Goal: Task Accomplishment & Management: Manage account settings

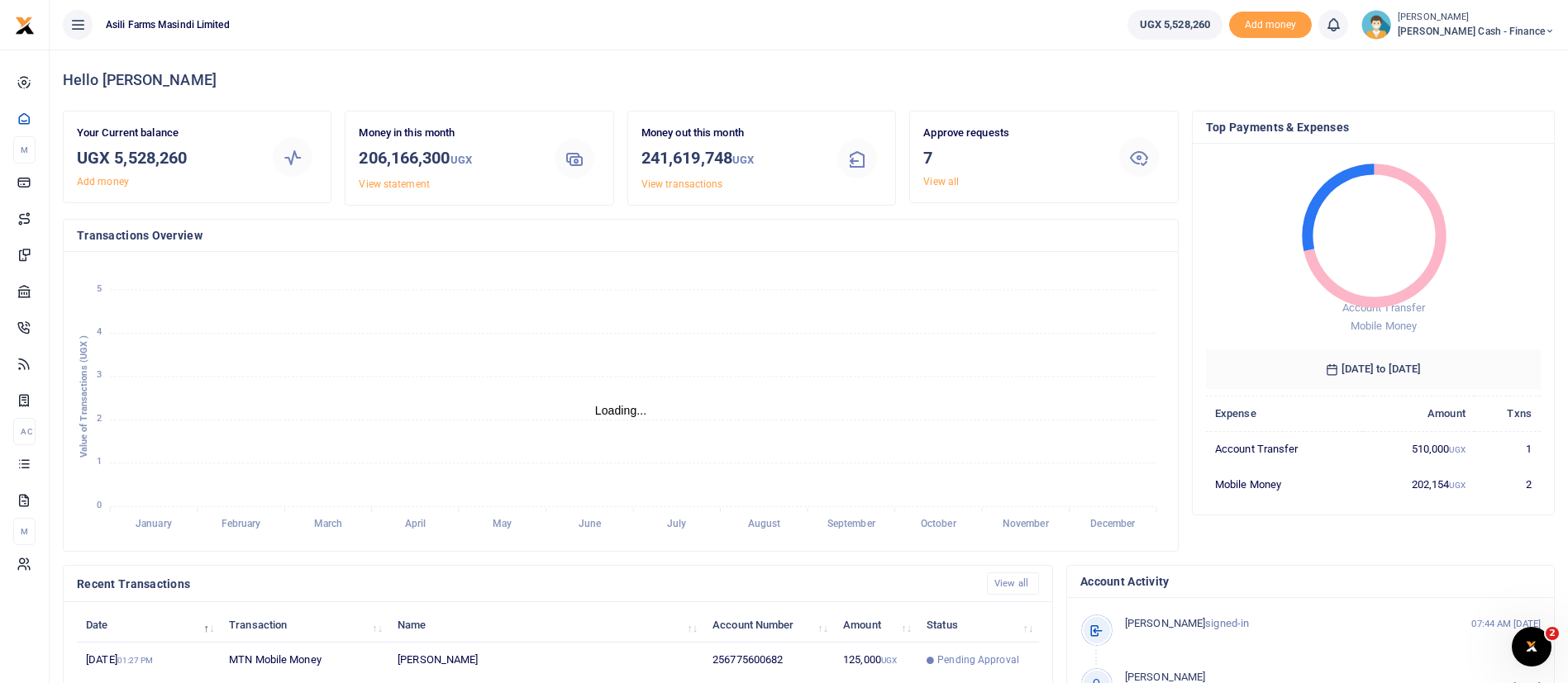
scroll to position [304, 0]
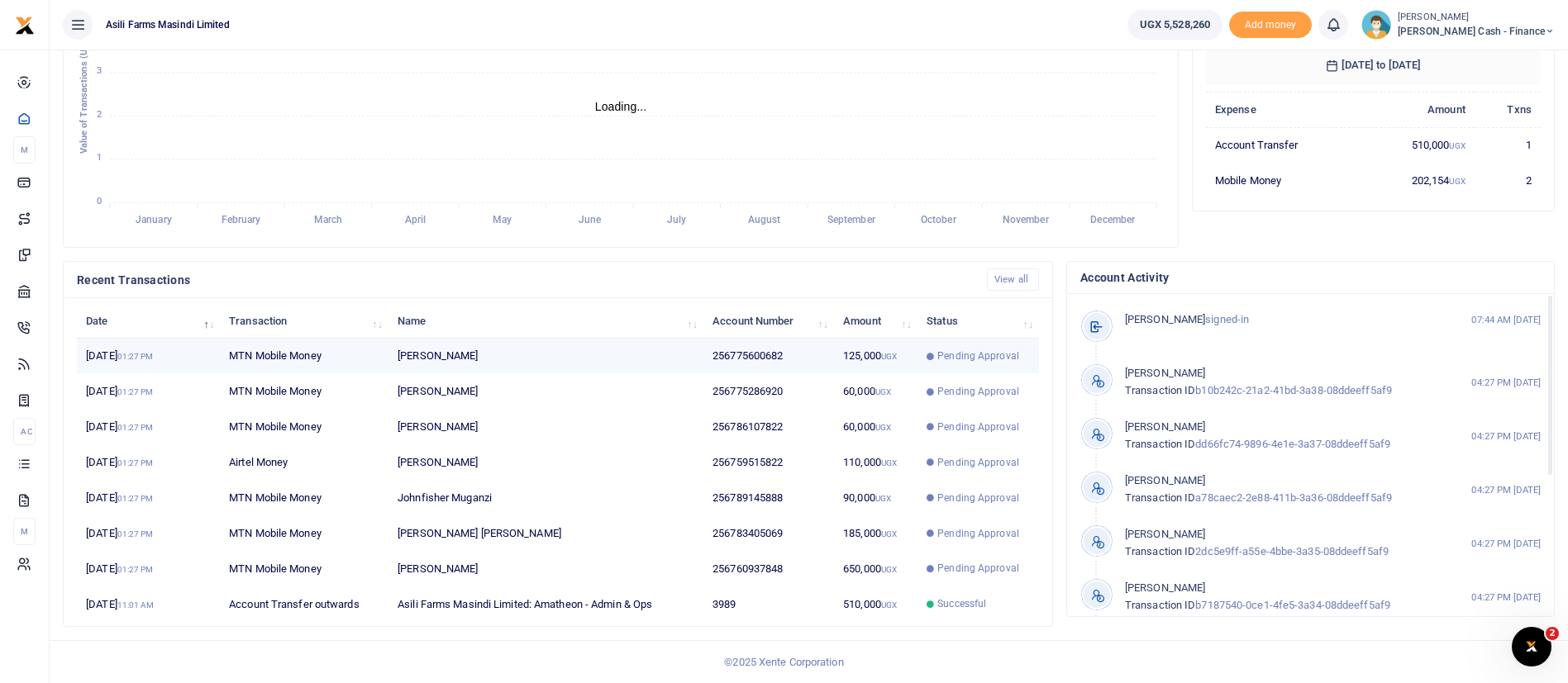
click at [924, 360] on td "Pending Approval" at bounding box center [978, 357] width 121 height 36
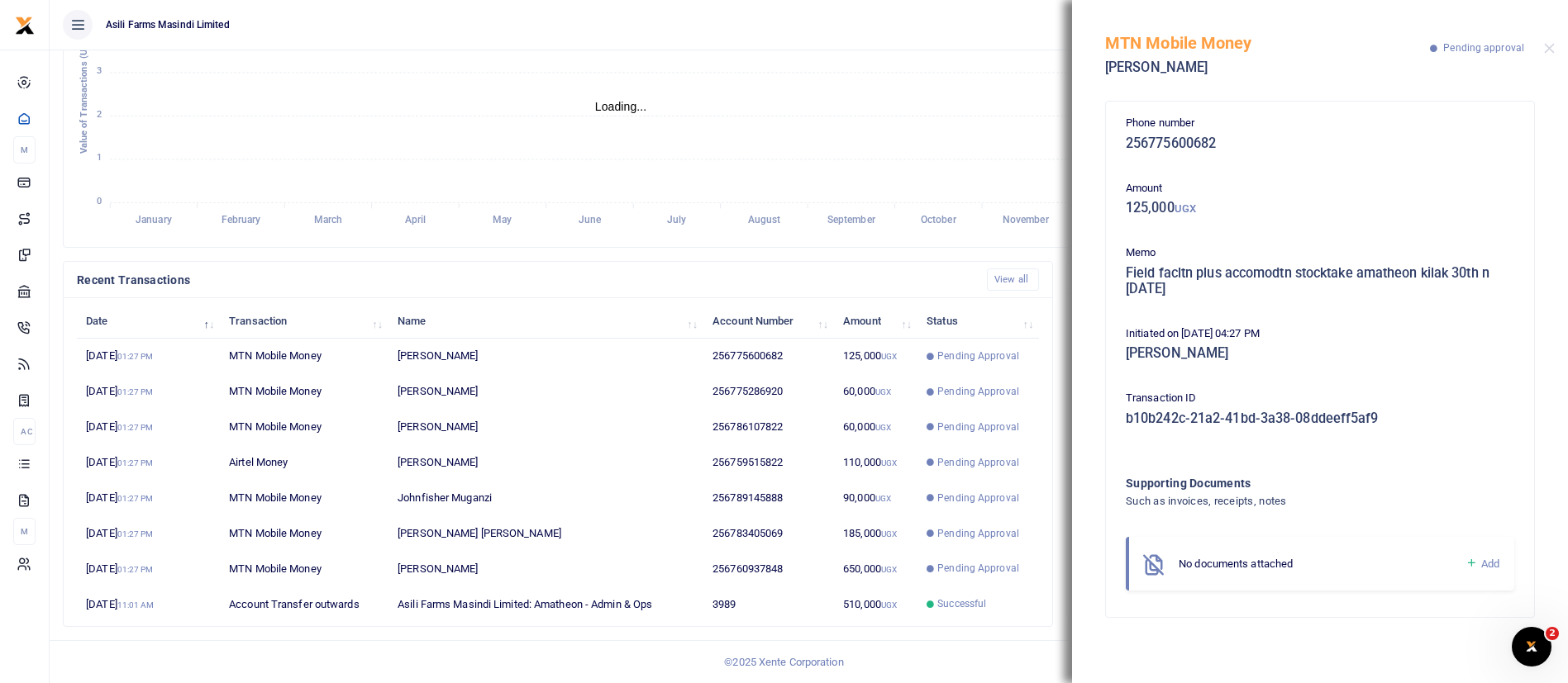
click at [1475, 562] on icon at bounding box center [1471, 563] width 12 height 15
click at [1382, 666] on button "browse" at bounding box center [1390, 666] width 37 height 12
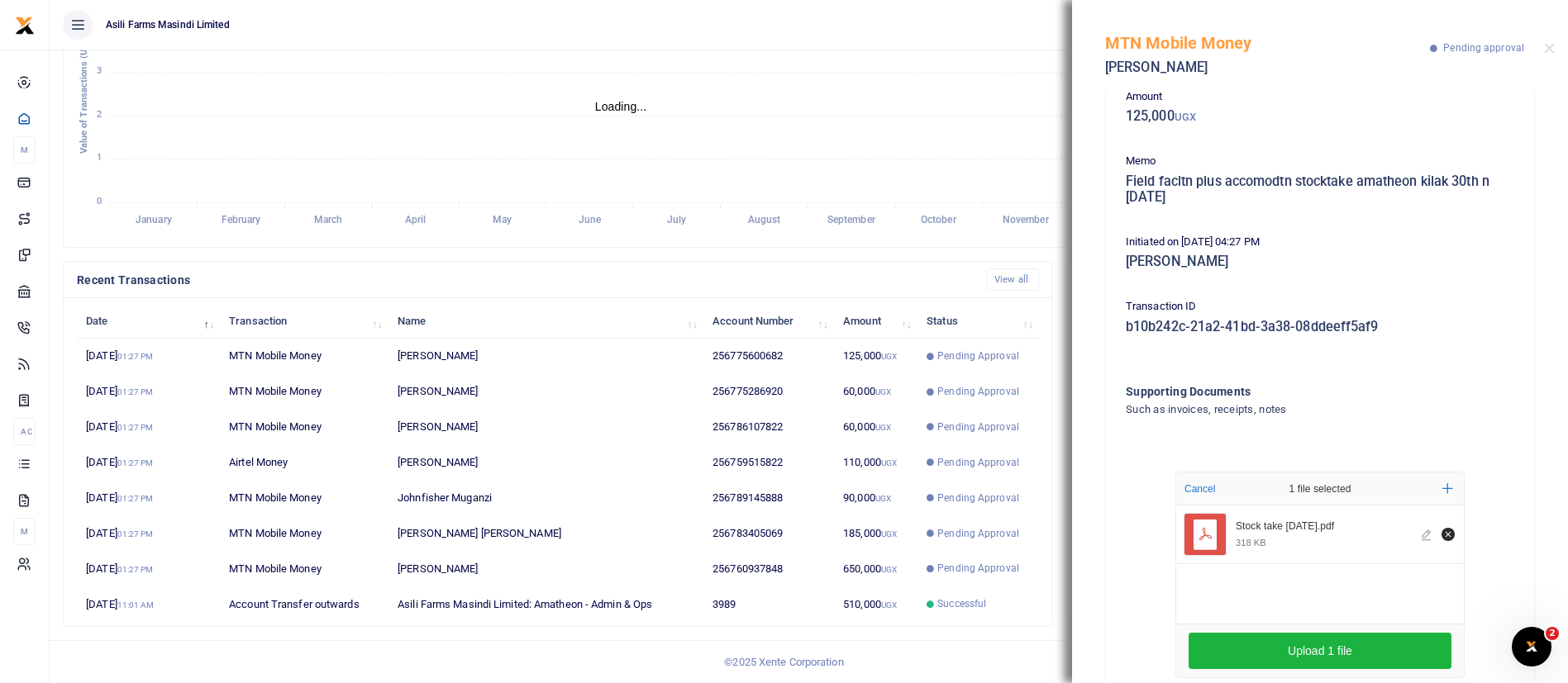
scroll to position [147, 0]
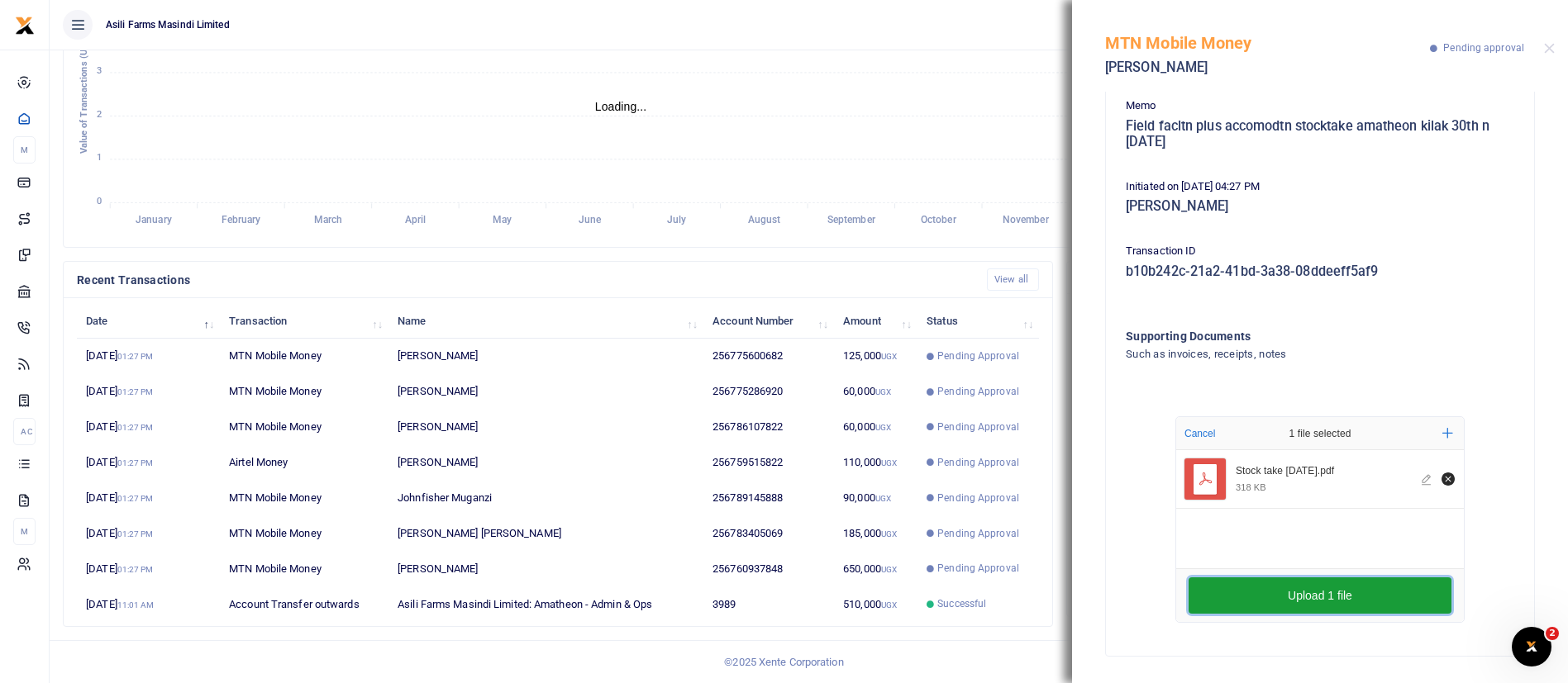
click at [1324, 593] on button "Upload 1 file" at bounding box center [1319, 595] width 263 height 36
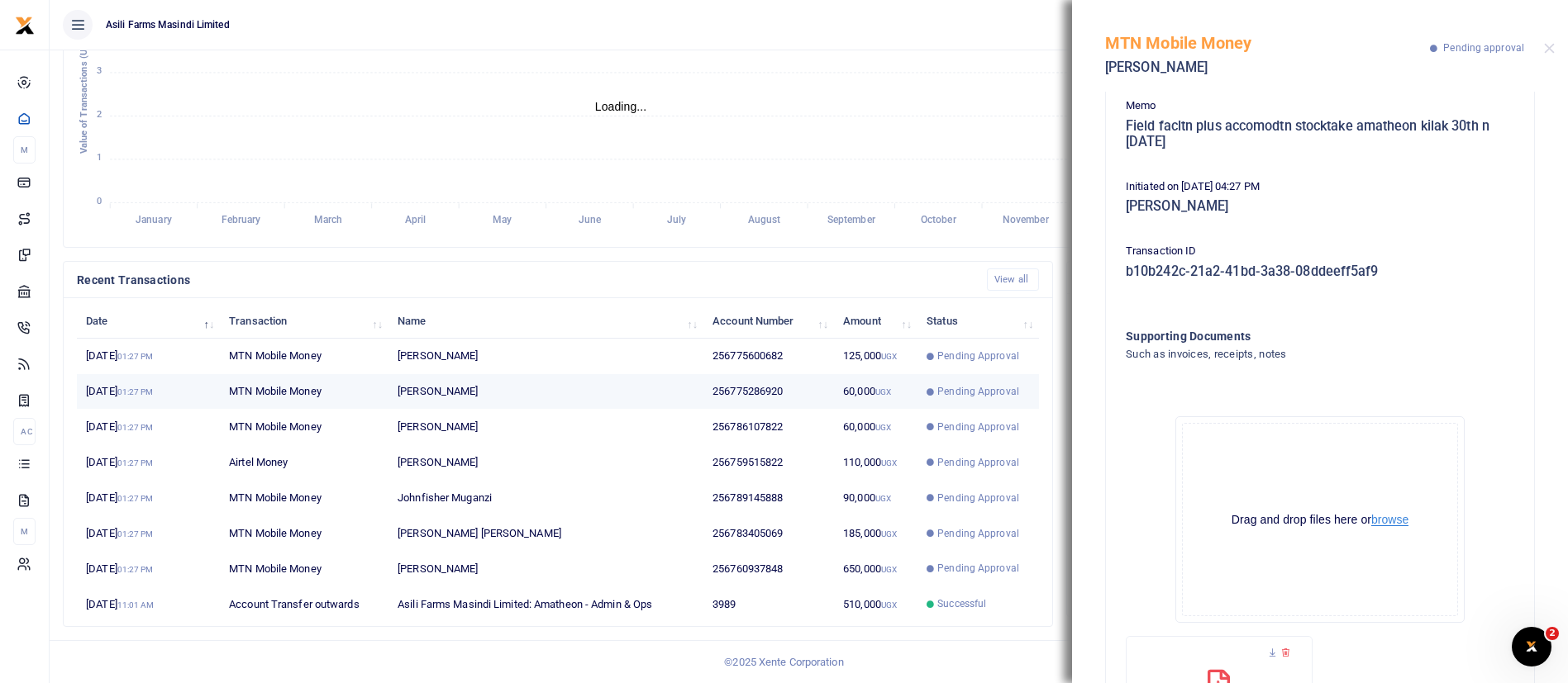
click at [934, 390] on icon at bounding box center [930, 392] width 7 height 7
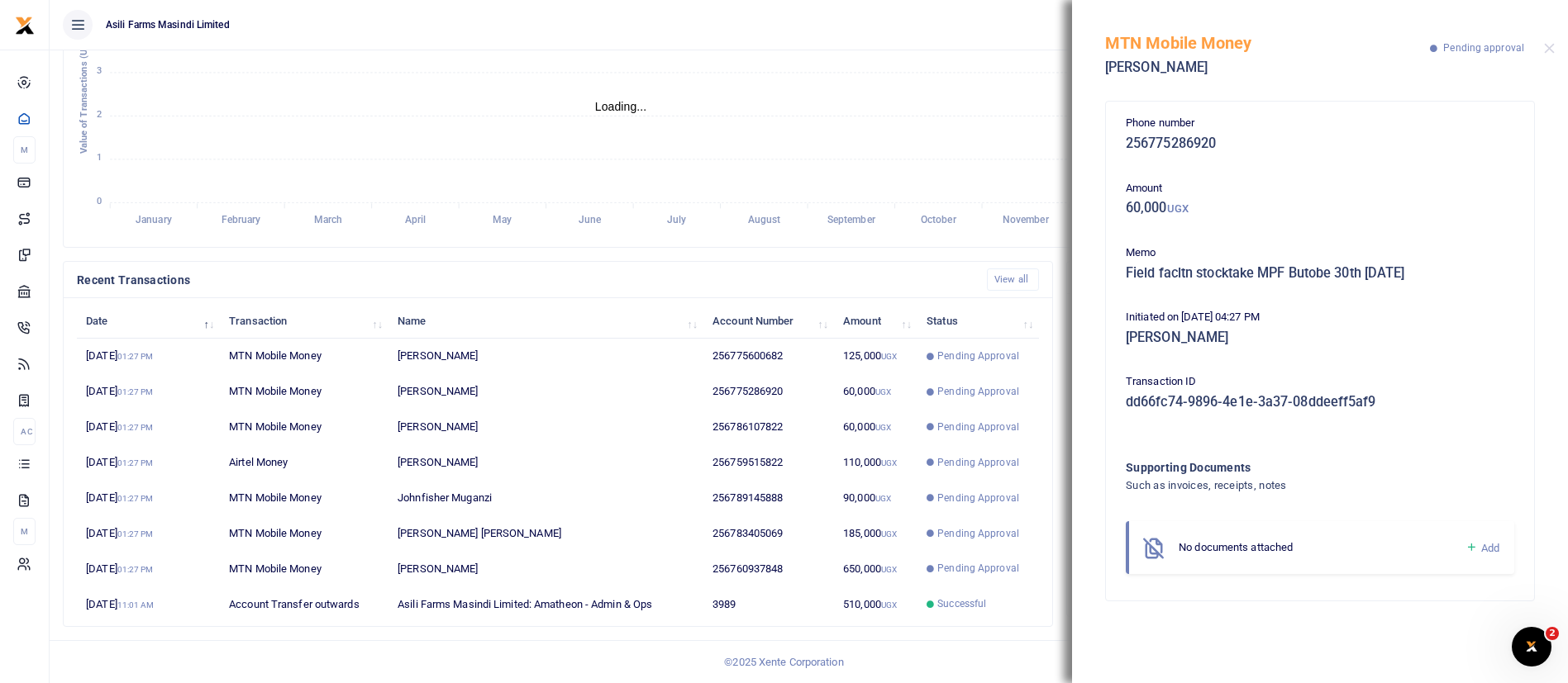
click at [1468, 543] on icon at bounding box center [1471, 548] width 12 height 15
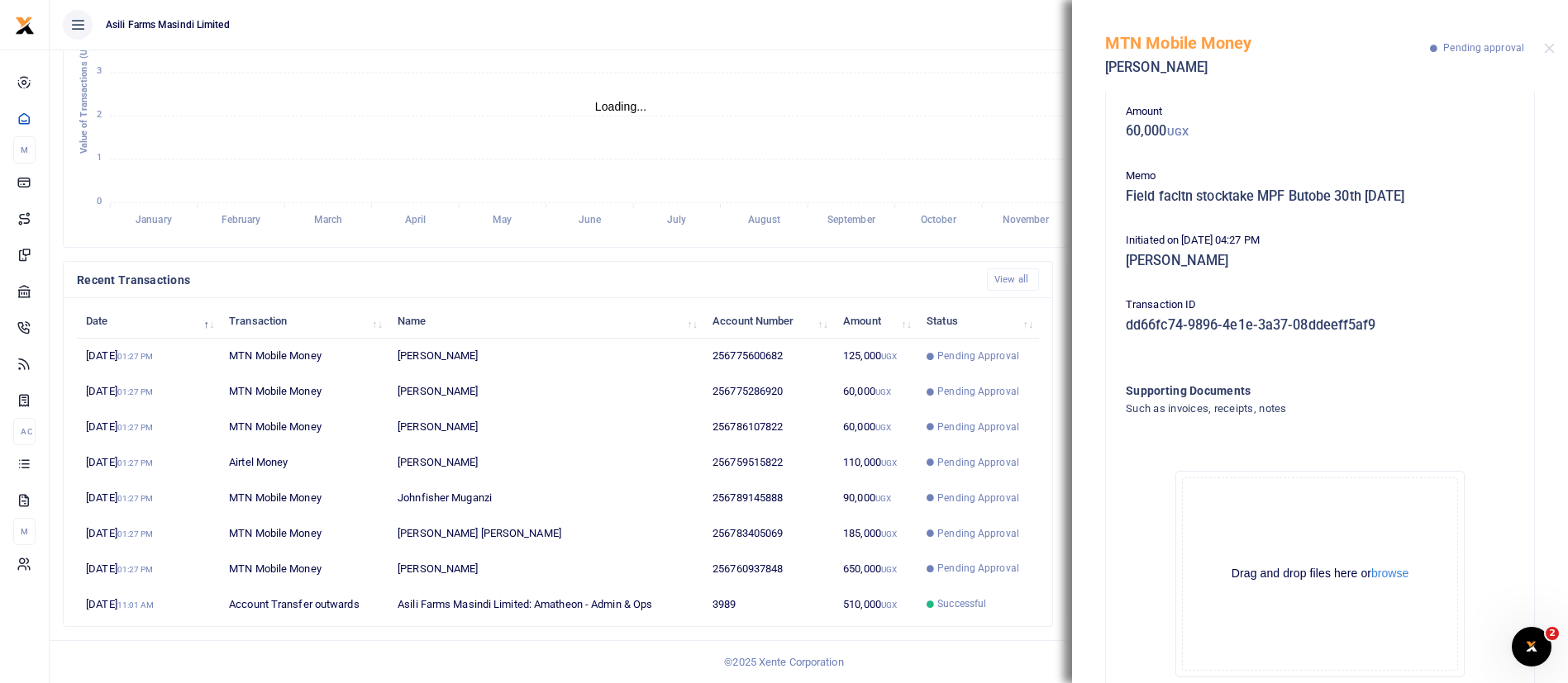
scroll to position [132, 0]
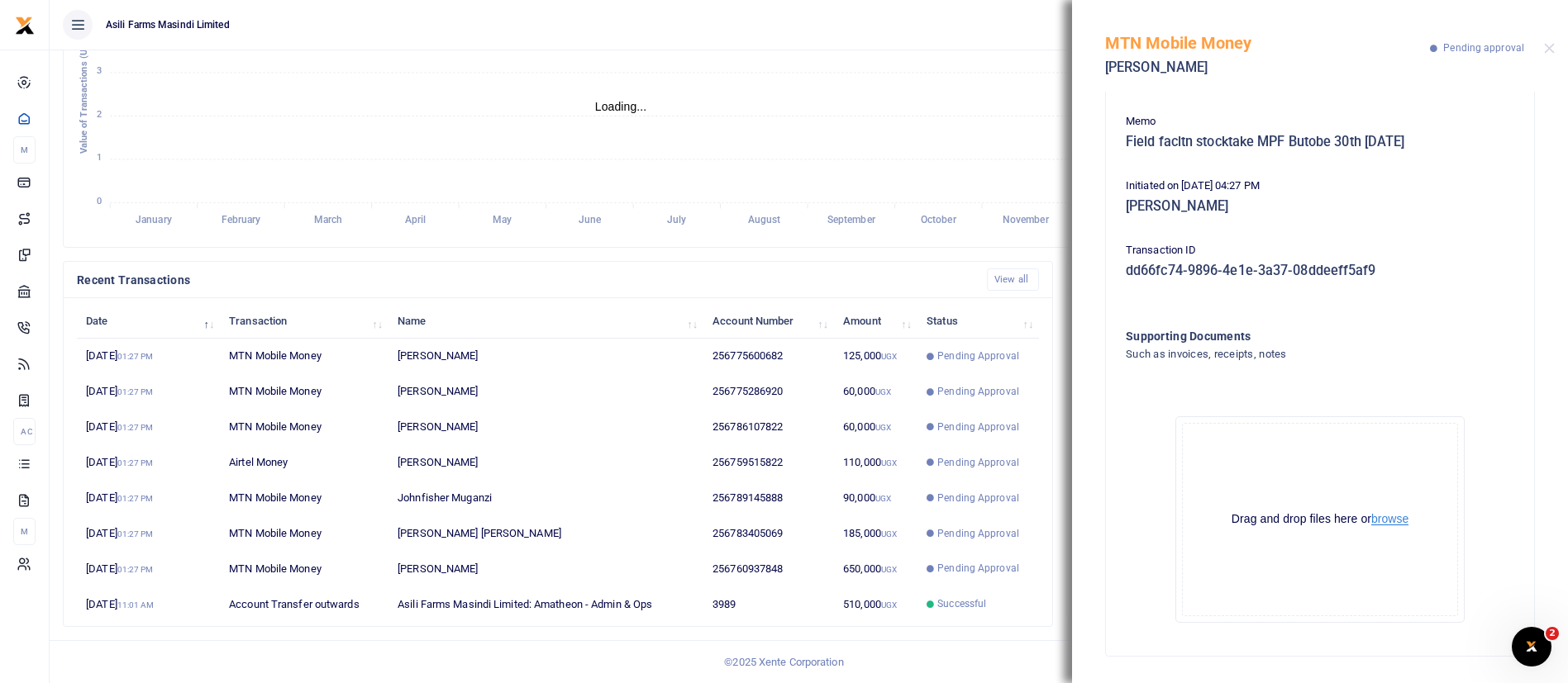
click at [1392, 519] on button "browse" at bounding box center [1390, 519] width 37 height 12
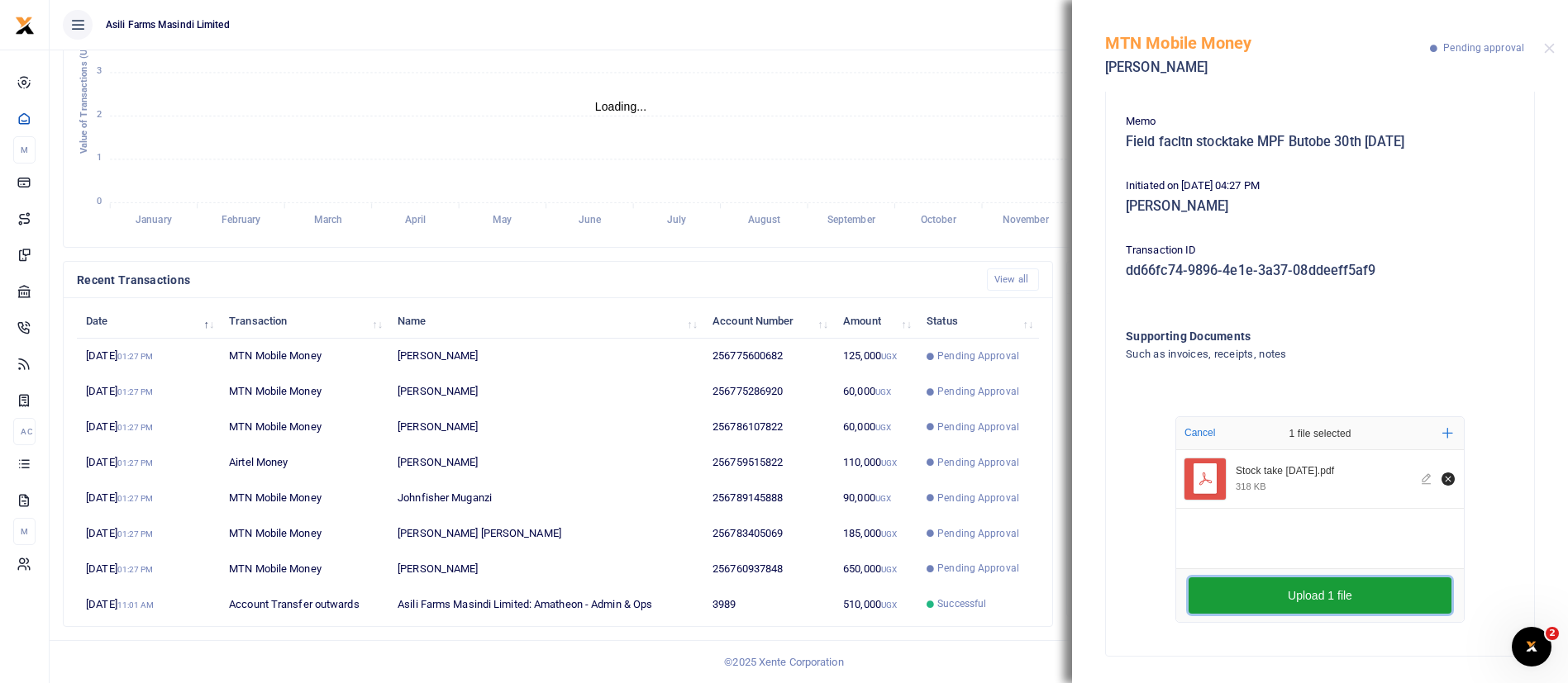
click at [1307, 586] on button "Upload 1 file" at bounding box center [1319, 595] width 263 height 36
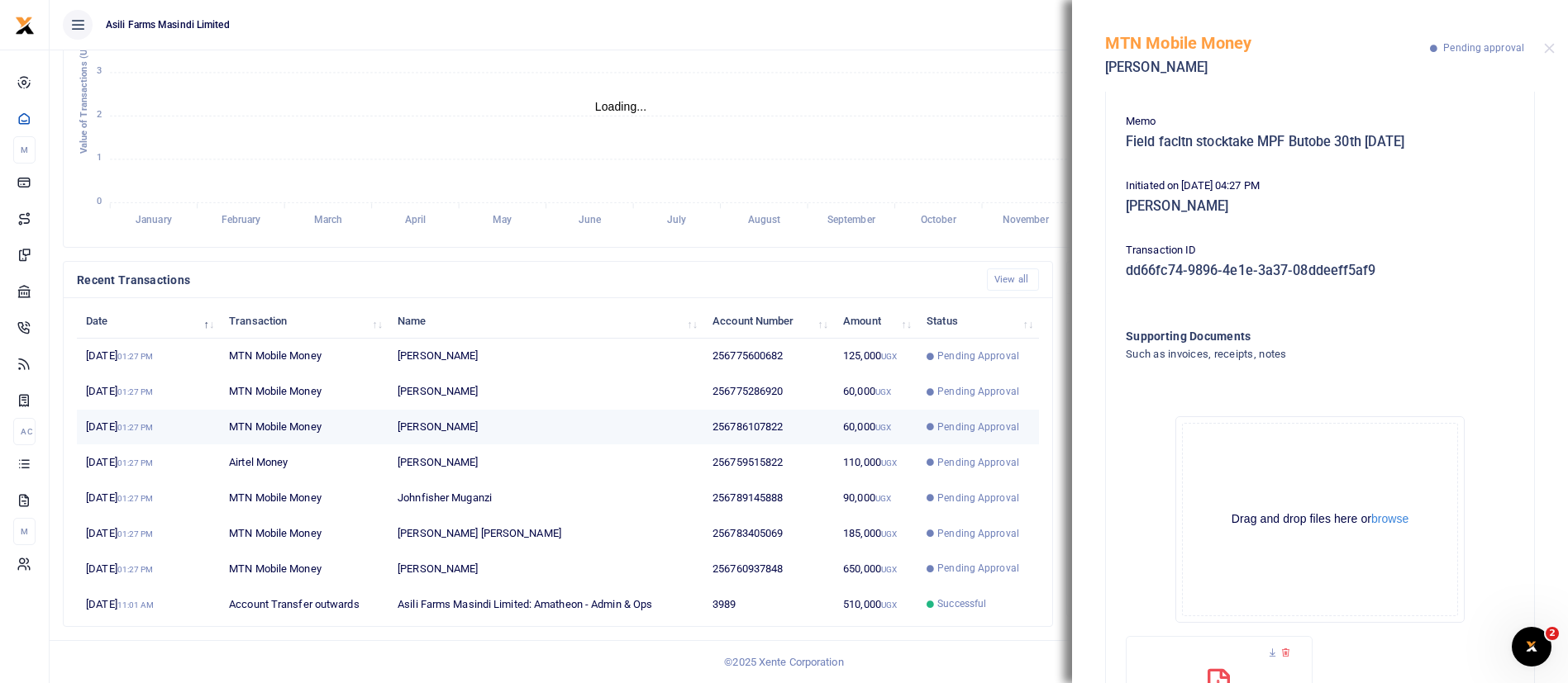
click at [939, 429] on span "Pending Approval" at bounding box center [978, 427] width 82 height 15
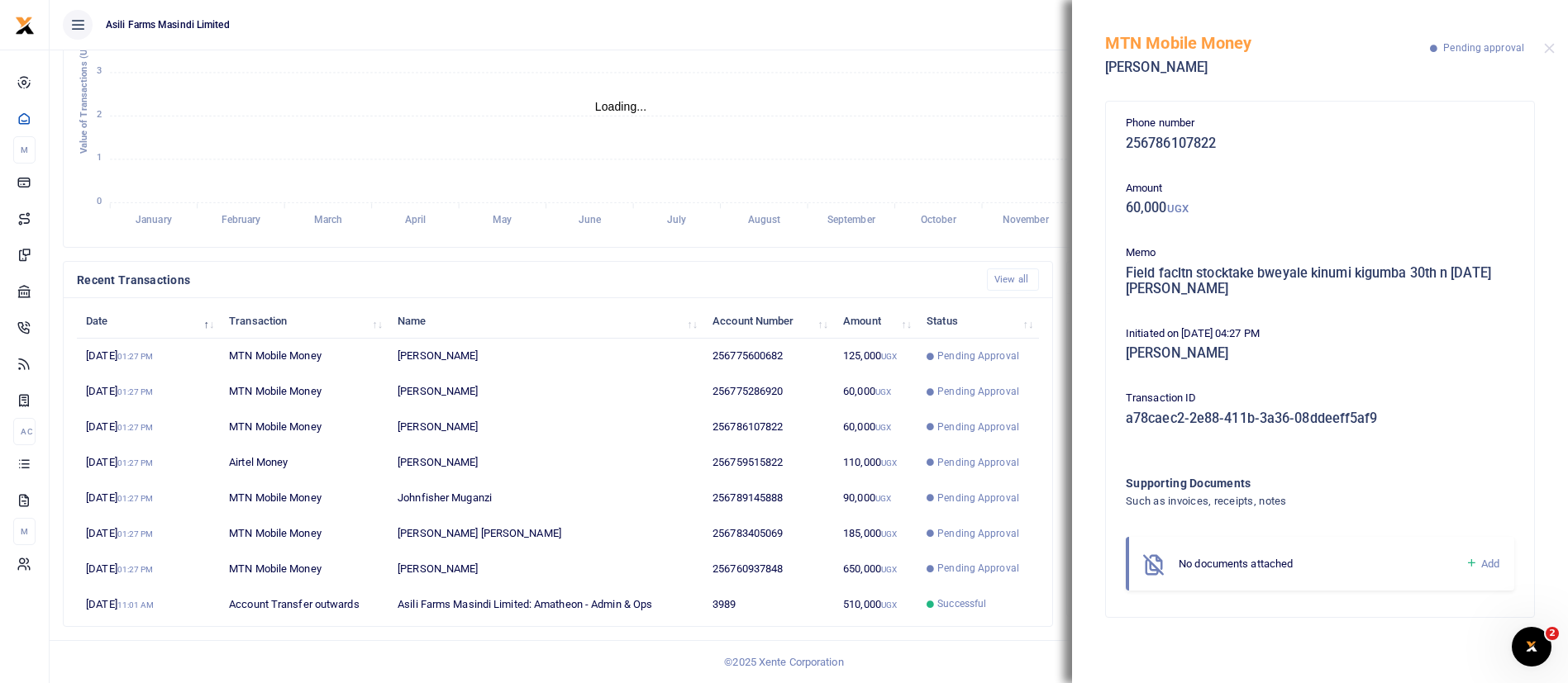
click at [1475, 562] on icon at bounding box center [1471, 563] width 12 height 15
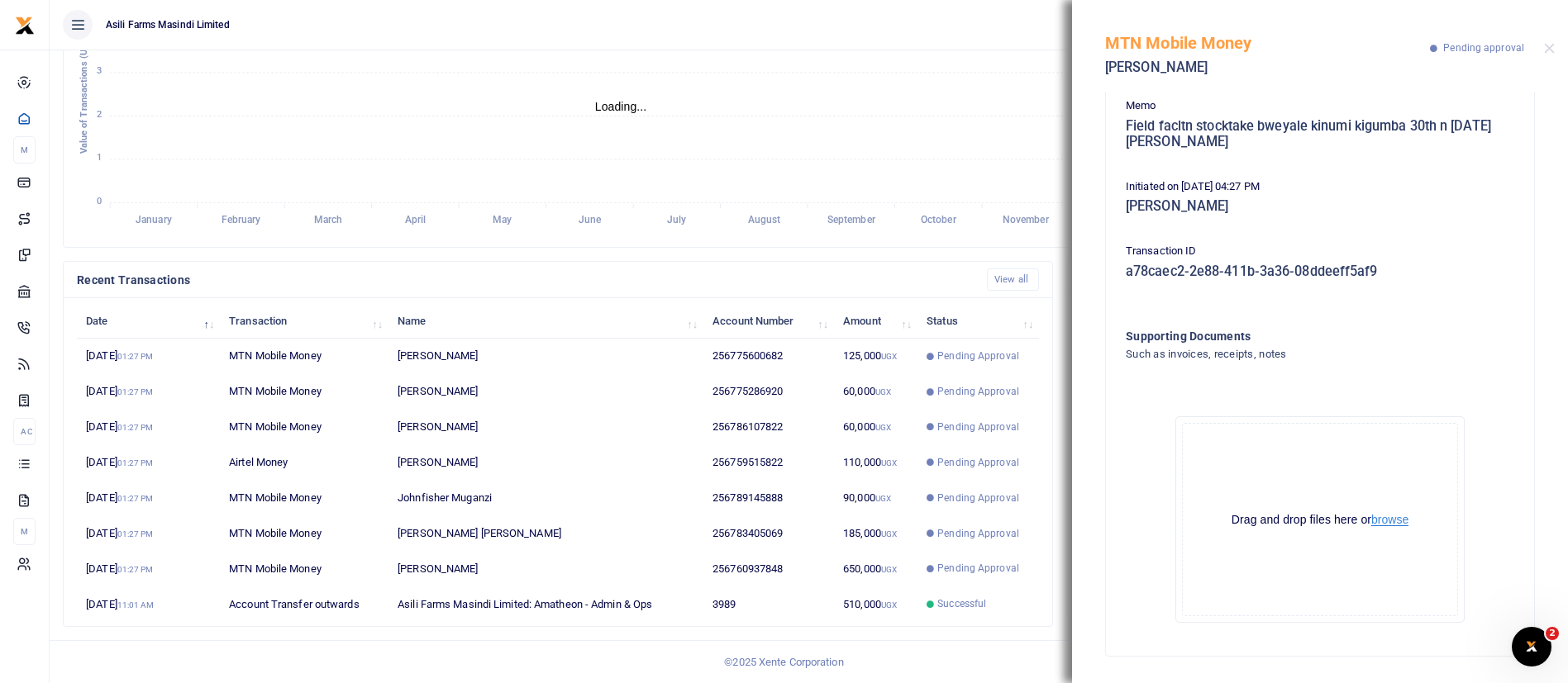
click at [1391, 525] on button "browse" at bounding box center [1390, 519] width 37 height 12
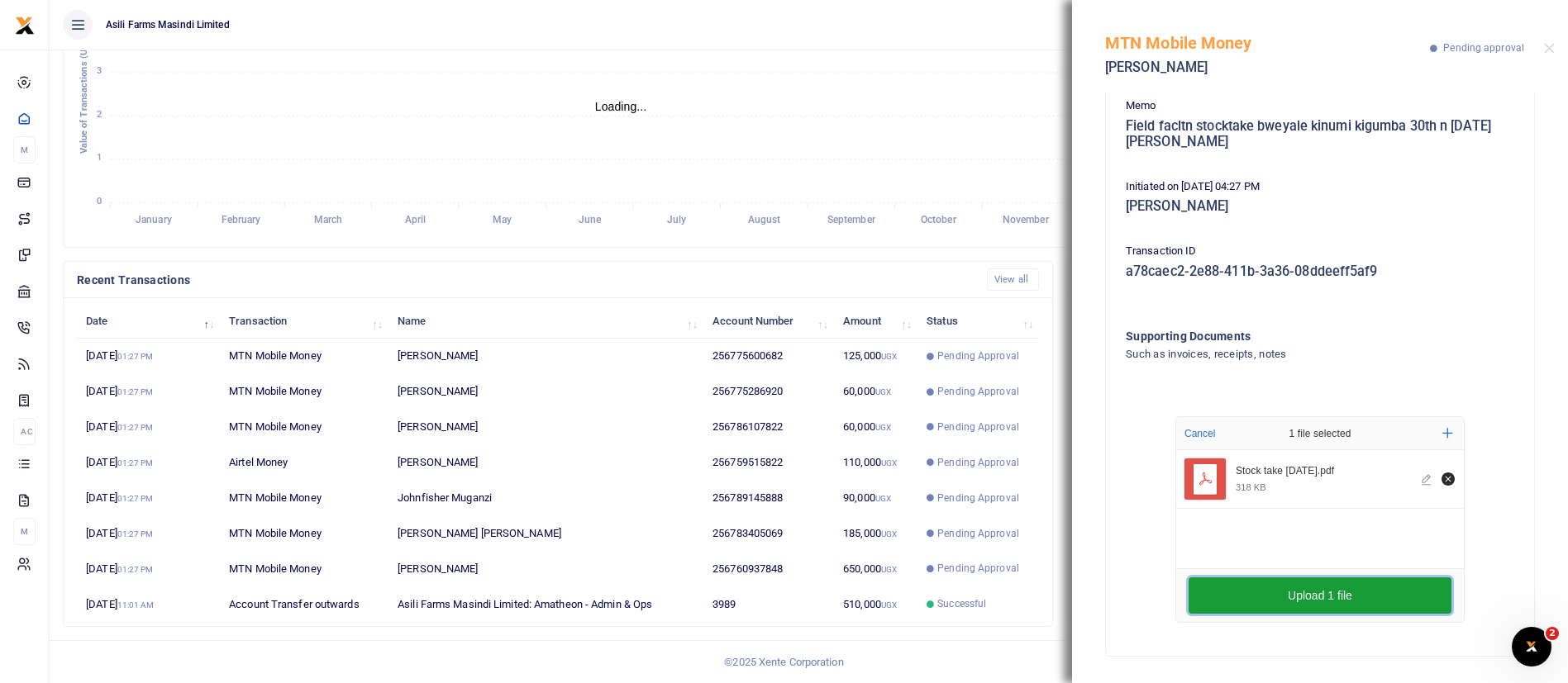
click at [1246, 587] on button "Upload 1 file" at bounding box center [1319, 595] width 263 height 36
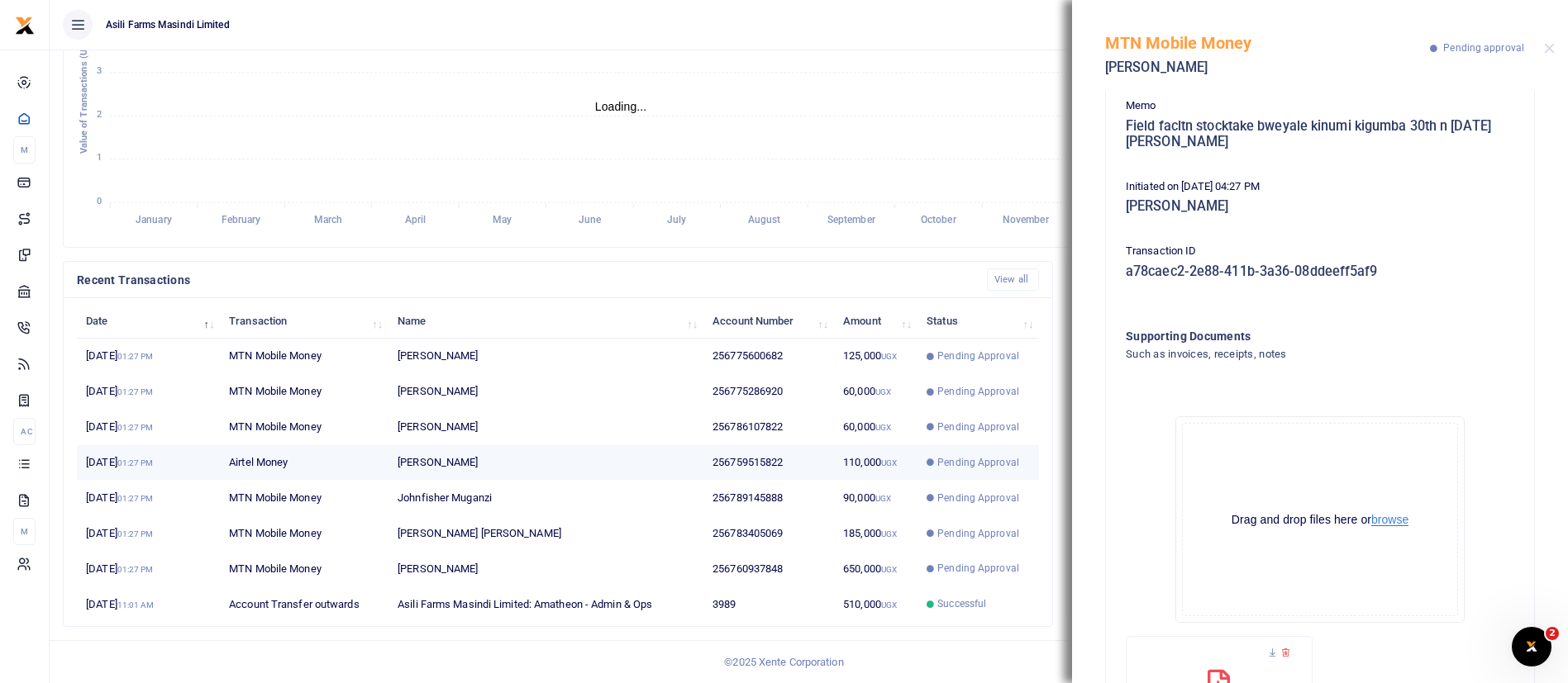
click at [839, 456] on td "110,000 UGX" at bounding box center [875, 463] width 83 height 36
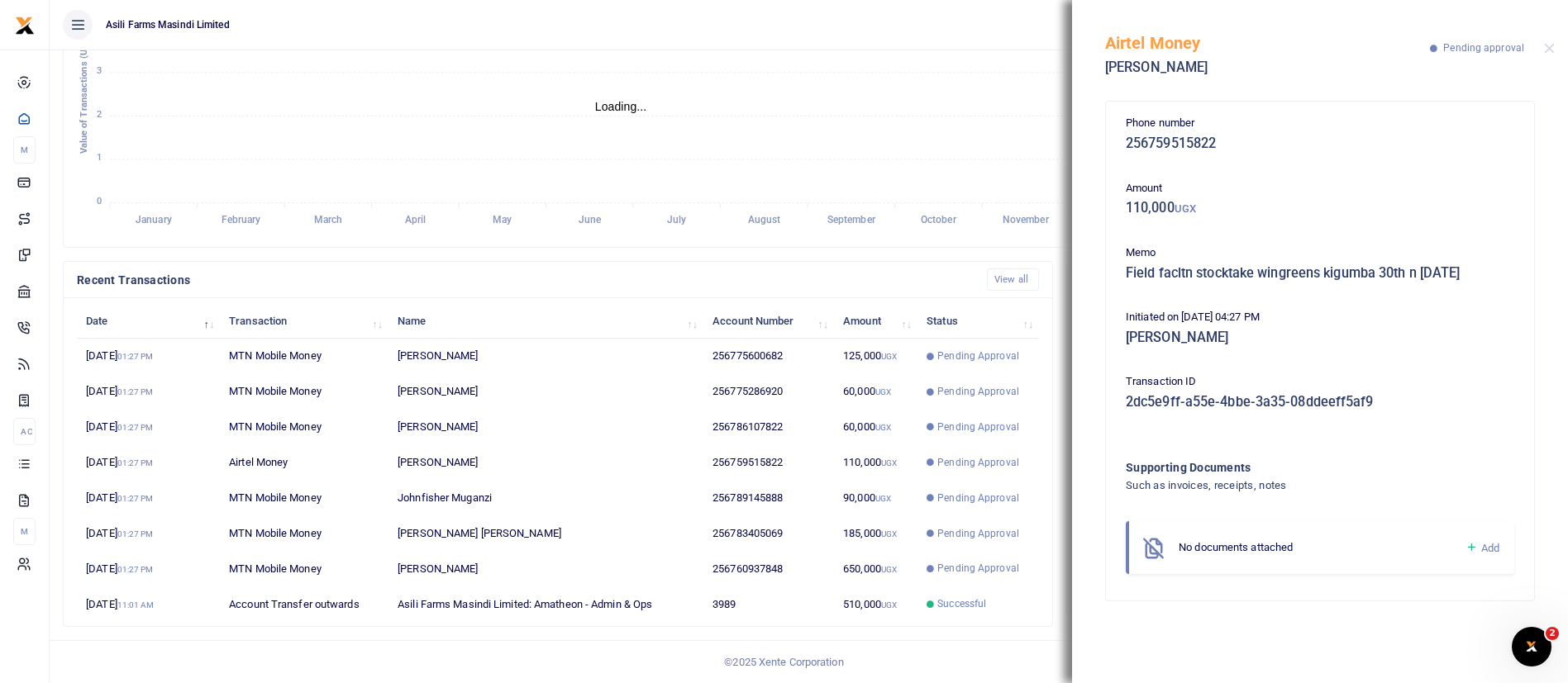
click at [1471, 544] on icon at bounding box center [1471, 548] width 12 height 15
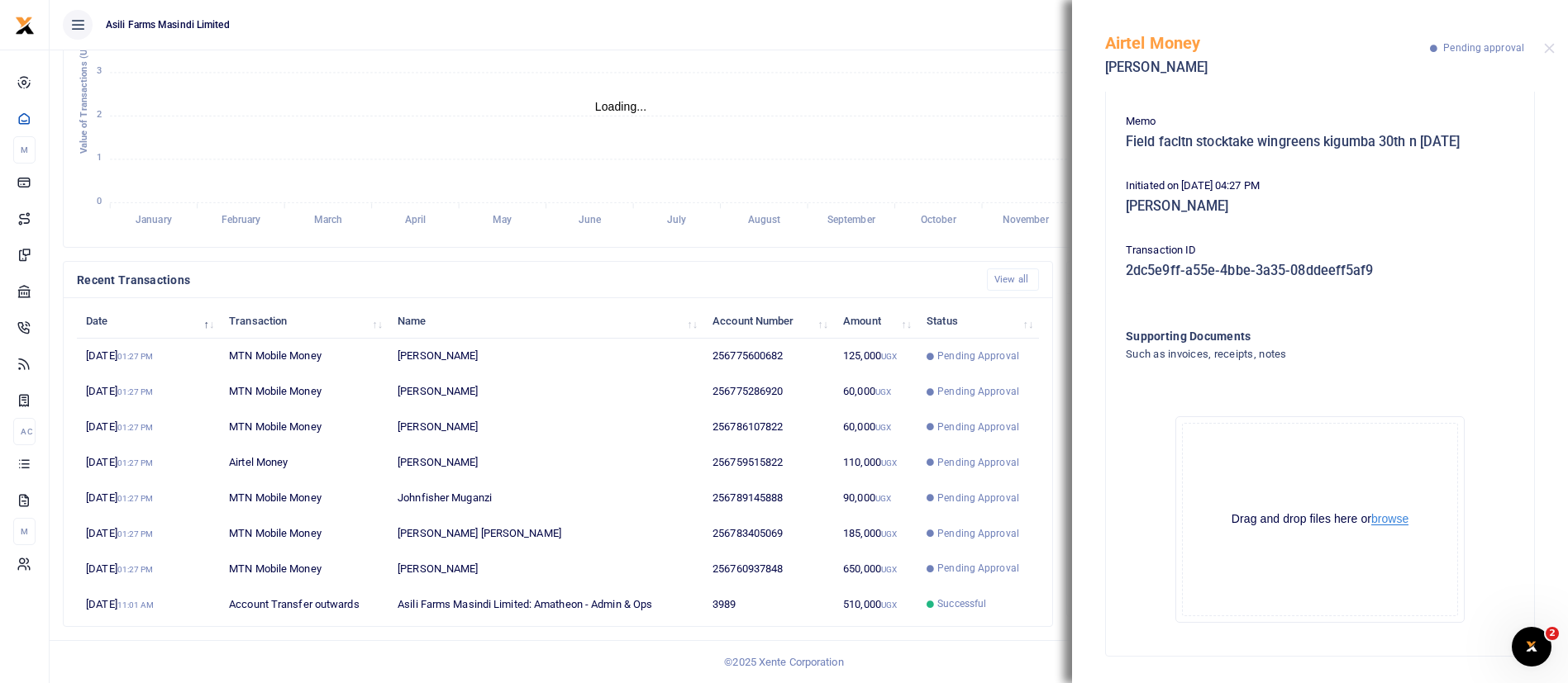
click at [1390, 518] on button "browse" at bounding box center [1390, 519] width 37 height 12
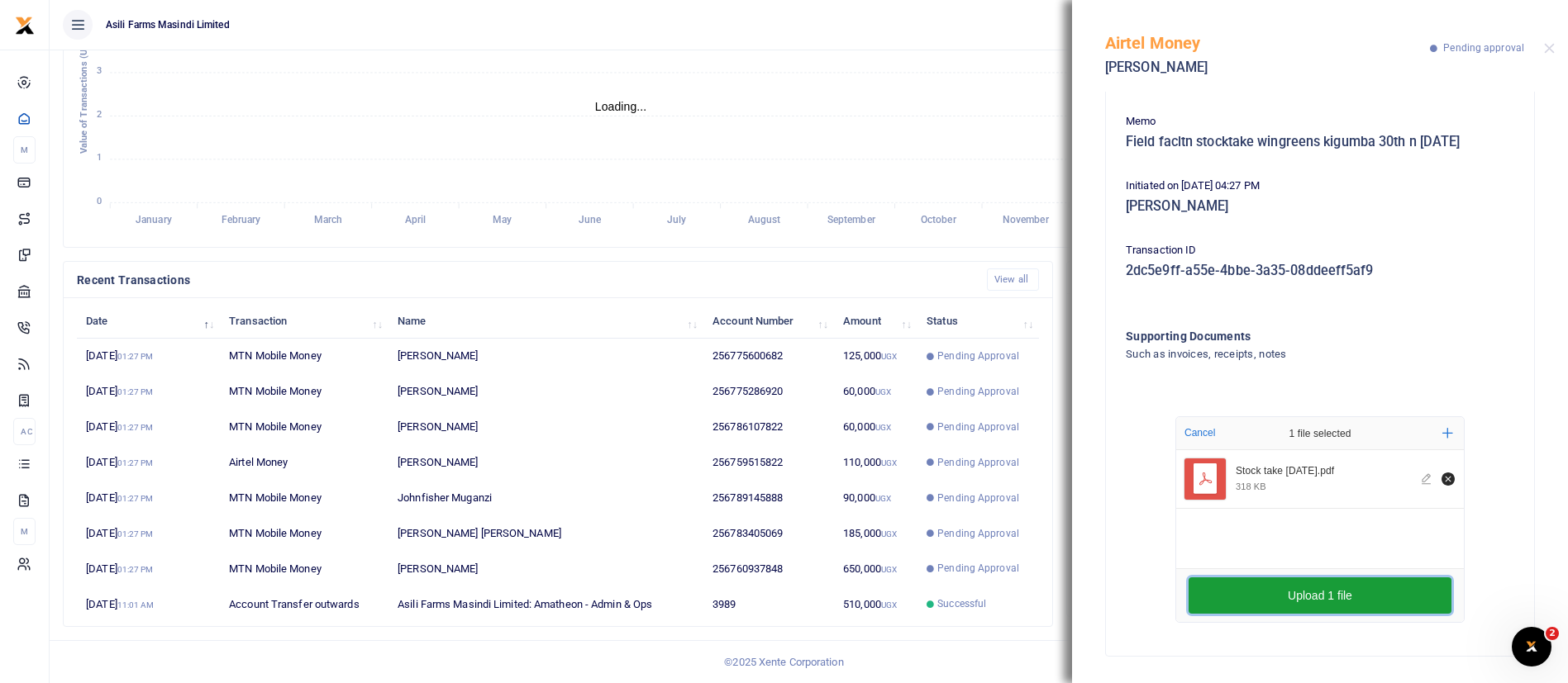
click at [1189, 590] on button "Upload 1 file" at bounding box center [1319, 595] width 263 height 36
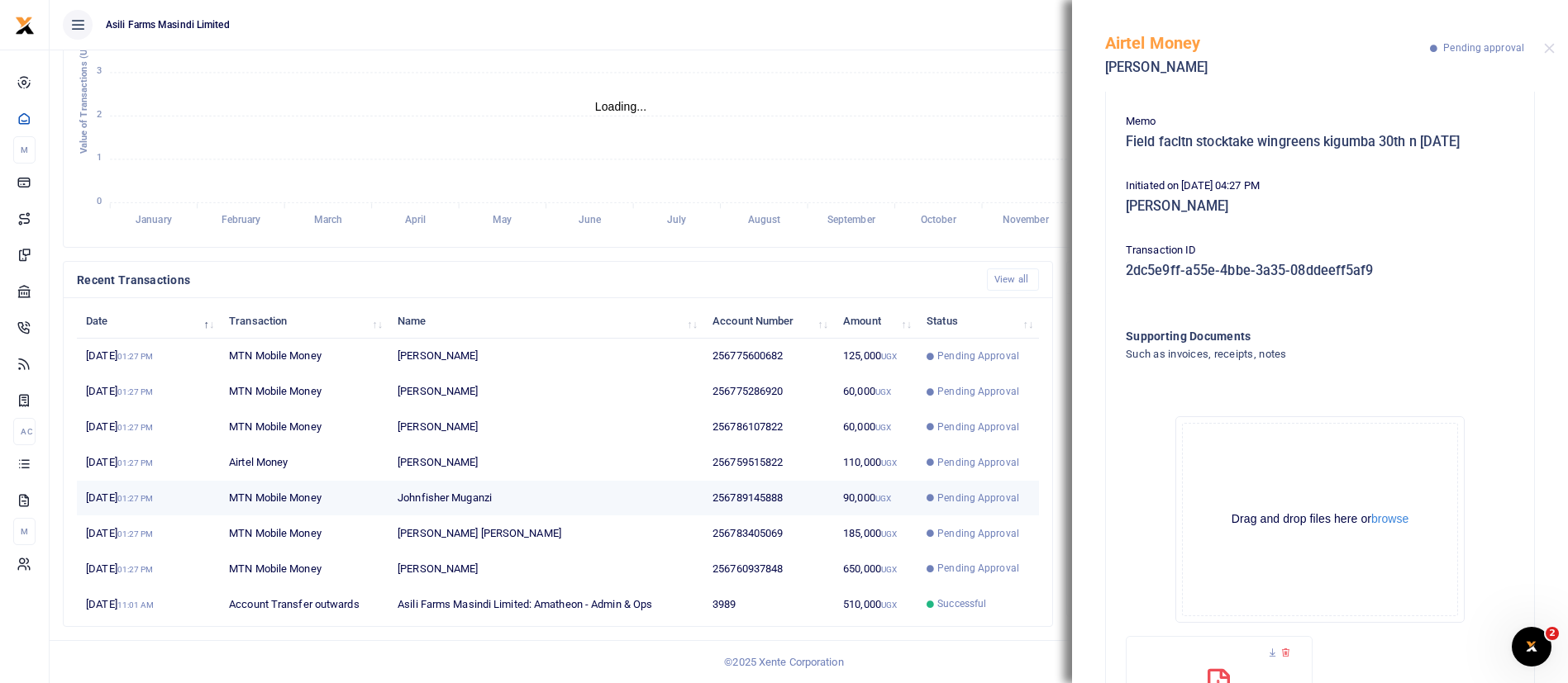
click at [965, 498] on span "Pending Approval" at bounding box center [978, 498] width 82 height 15
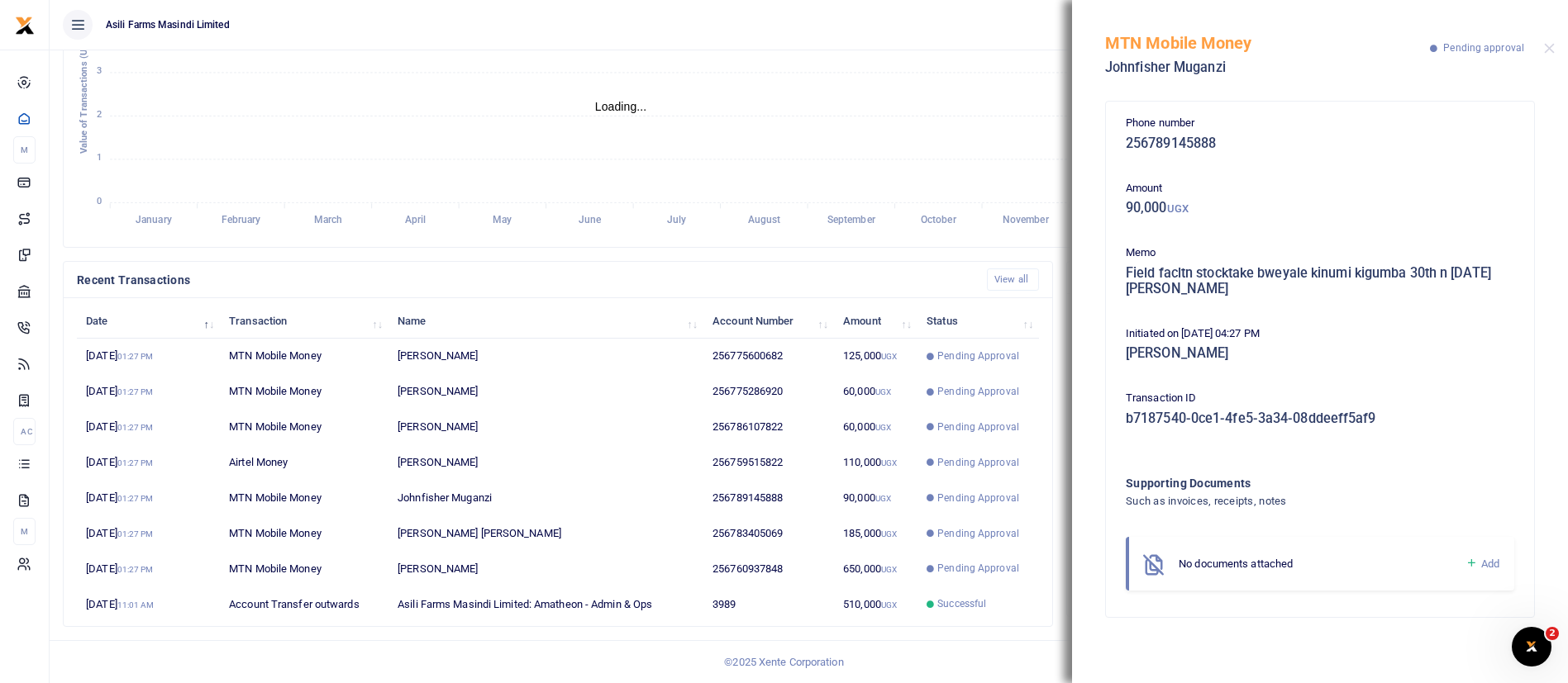
click at [1475, 562] on icon at bounding box center [1471, 563] width 12 height 15
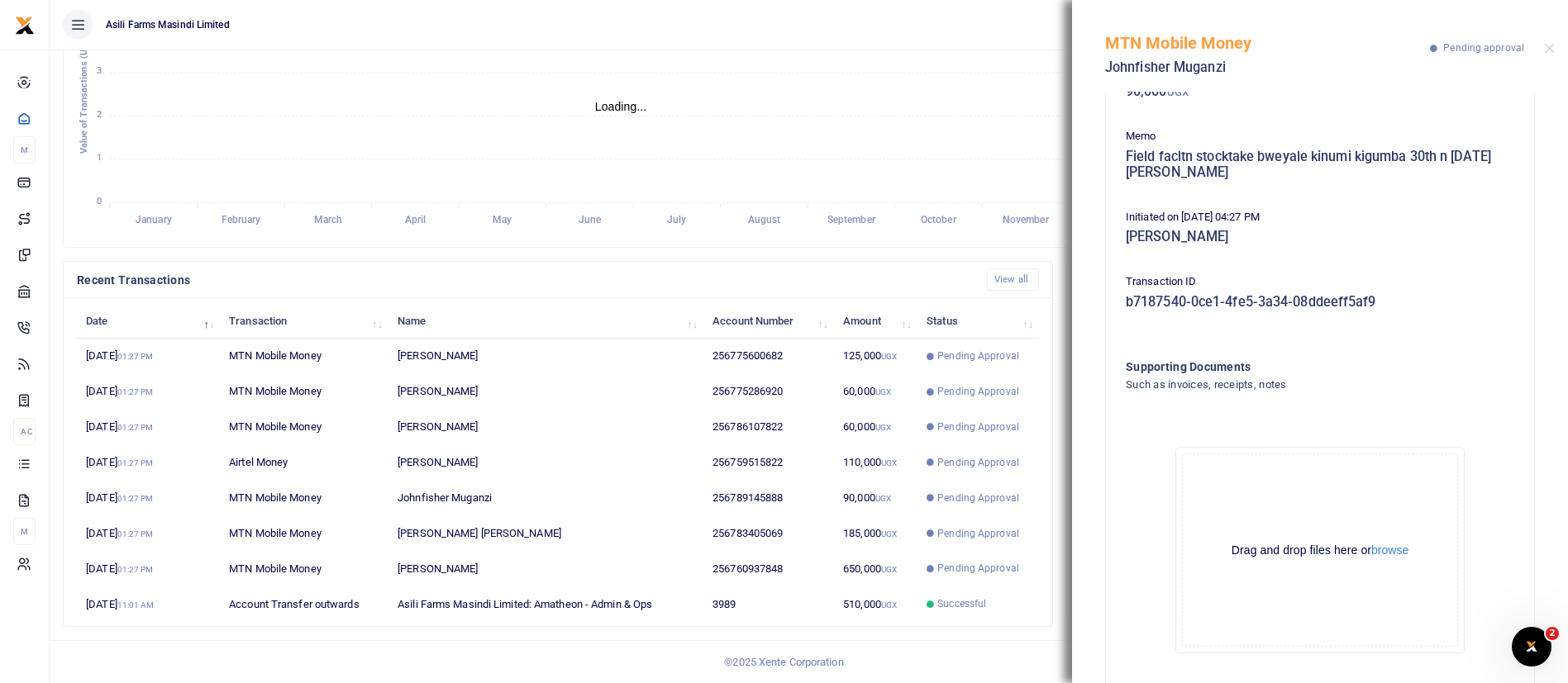
scroll to position [147, 0]
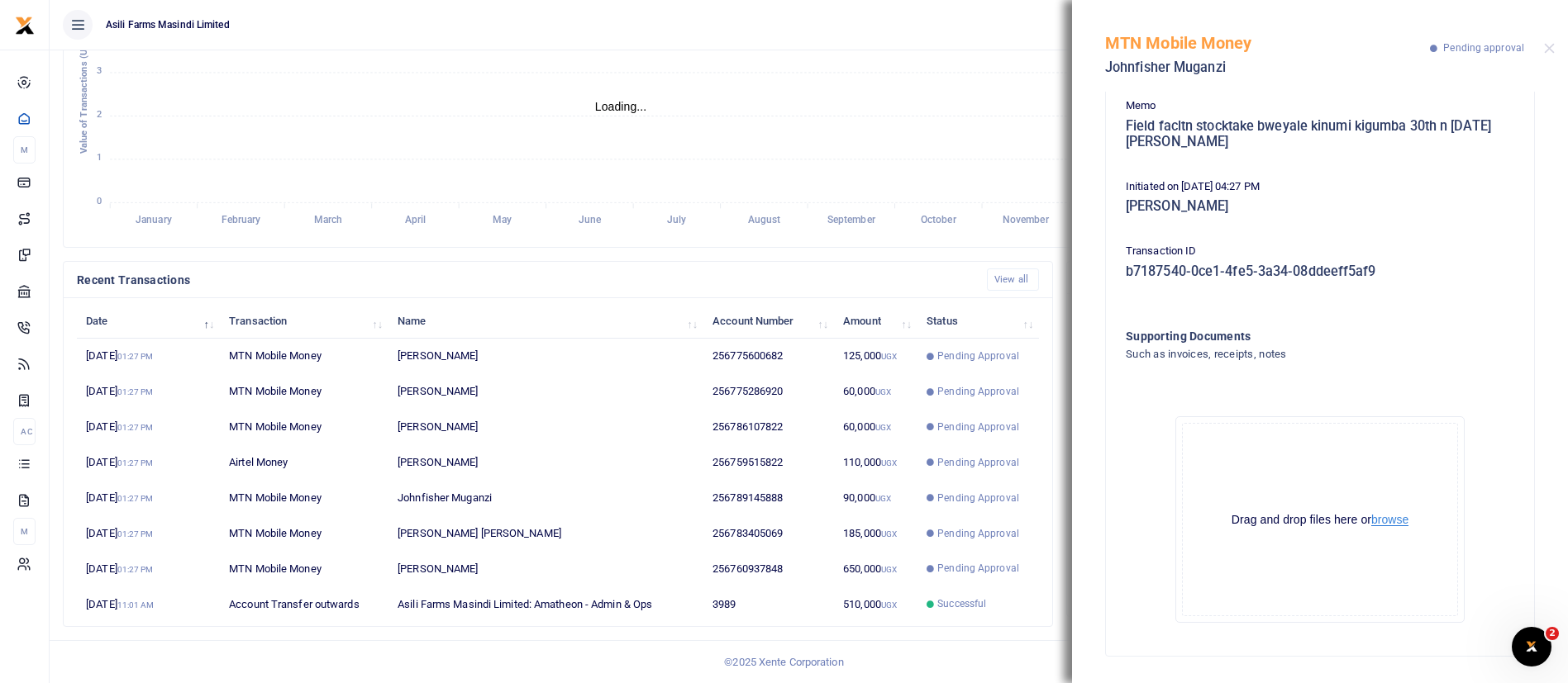
click at [1399, 515] on button "browse" at bounding box center [1390, 519] width 37 height 12
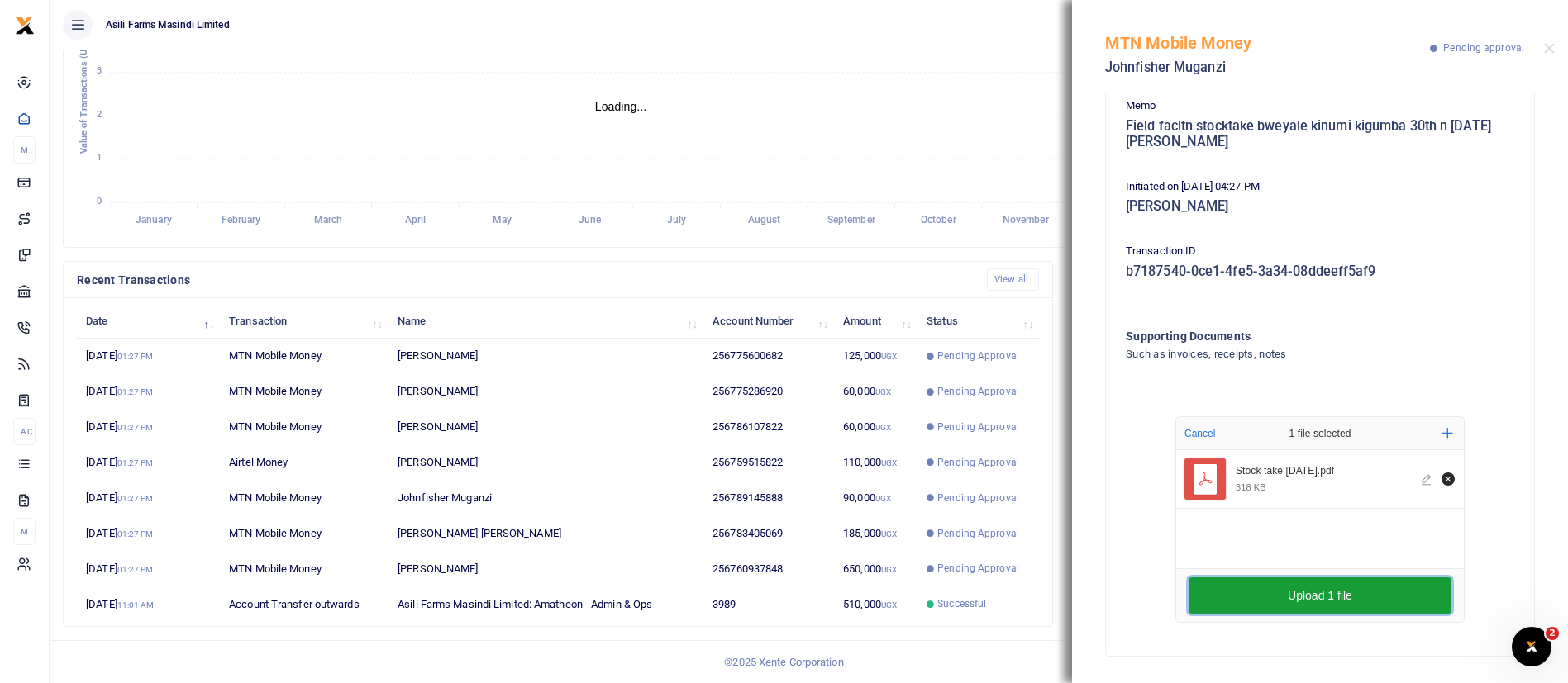
click at [1327, 584] on button "Upload 1 file" at bounding box center [1319, 595] width 263 height 36
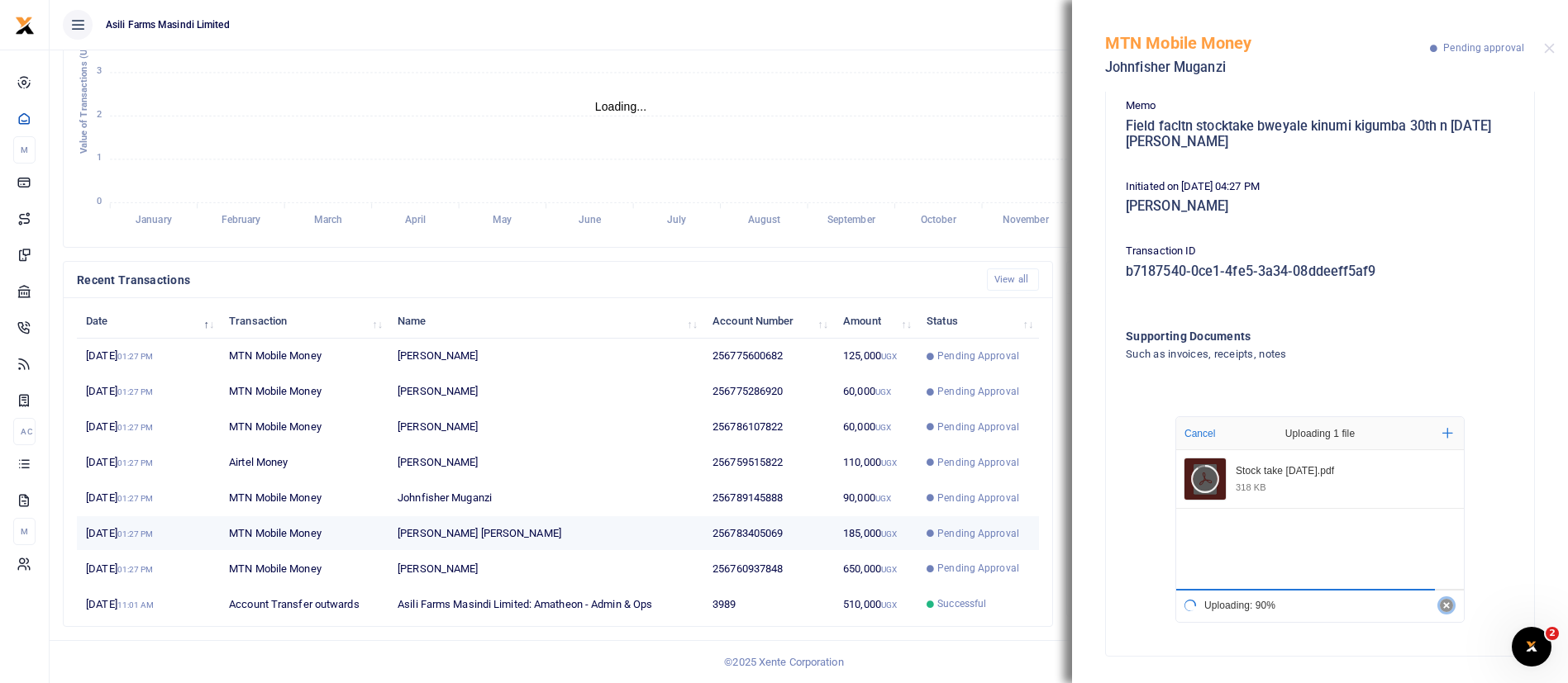
click at [844, 525] on td "185,000 UGX" at bounding box center [875, 534] width 83 height 36
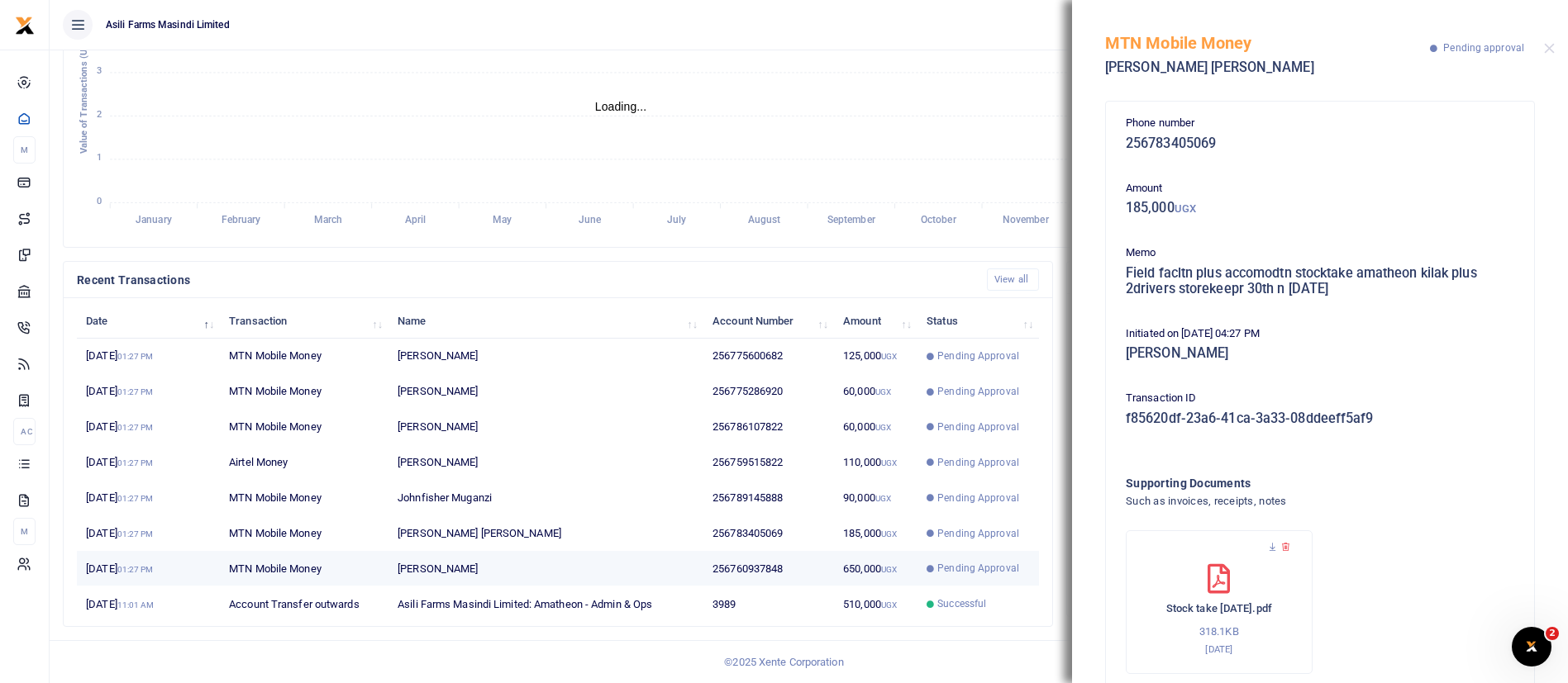
click at [928, 573] on span "Pending Approval" at bounding box center [977, 568] width 104 height 15
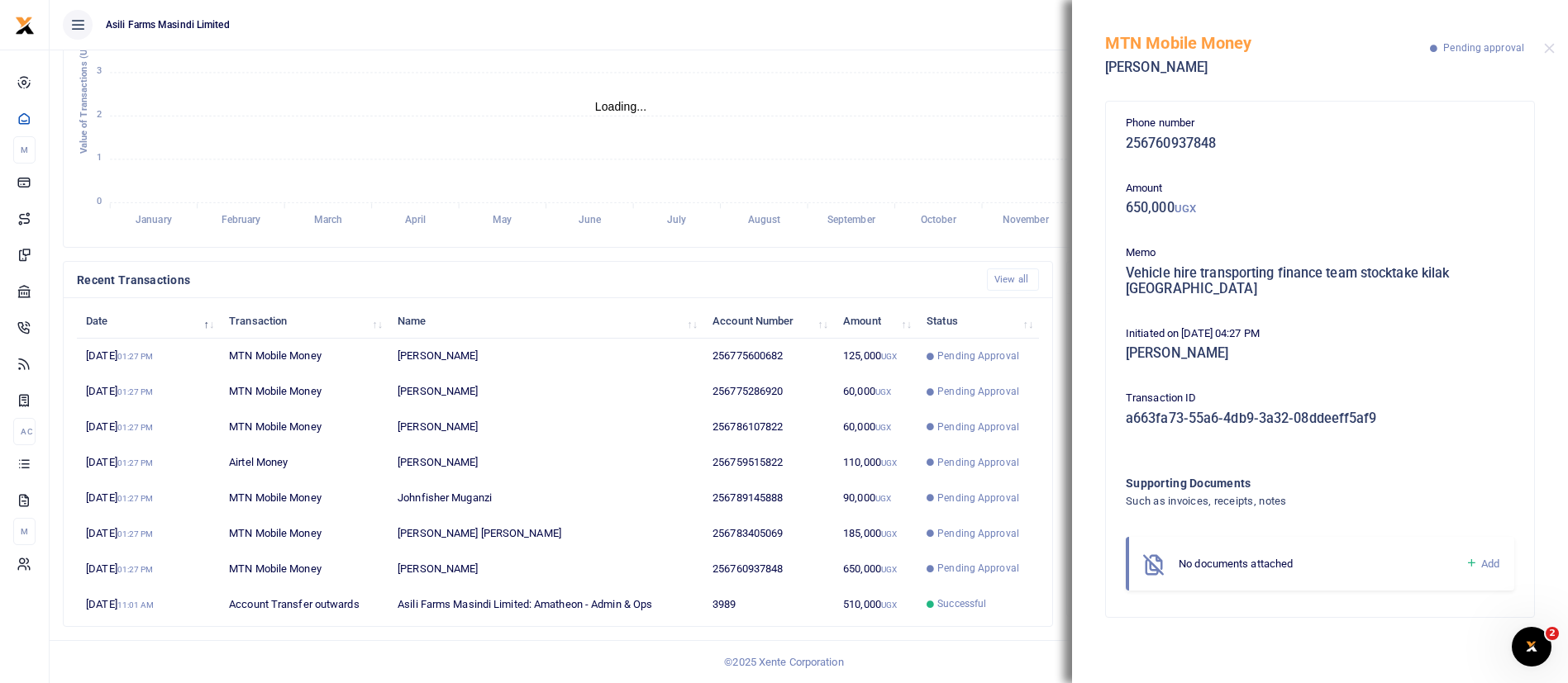
click at [1465, 560] on icon at bounding box center [1471, 563] width 12 height 15
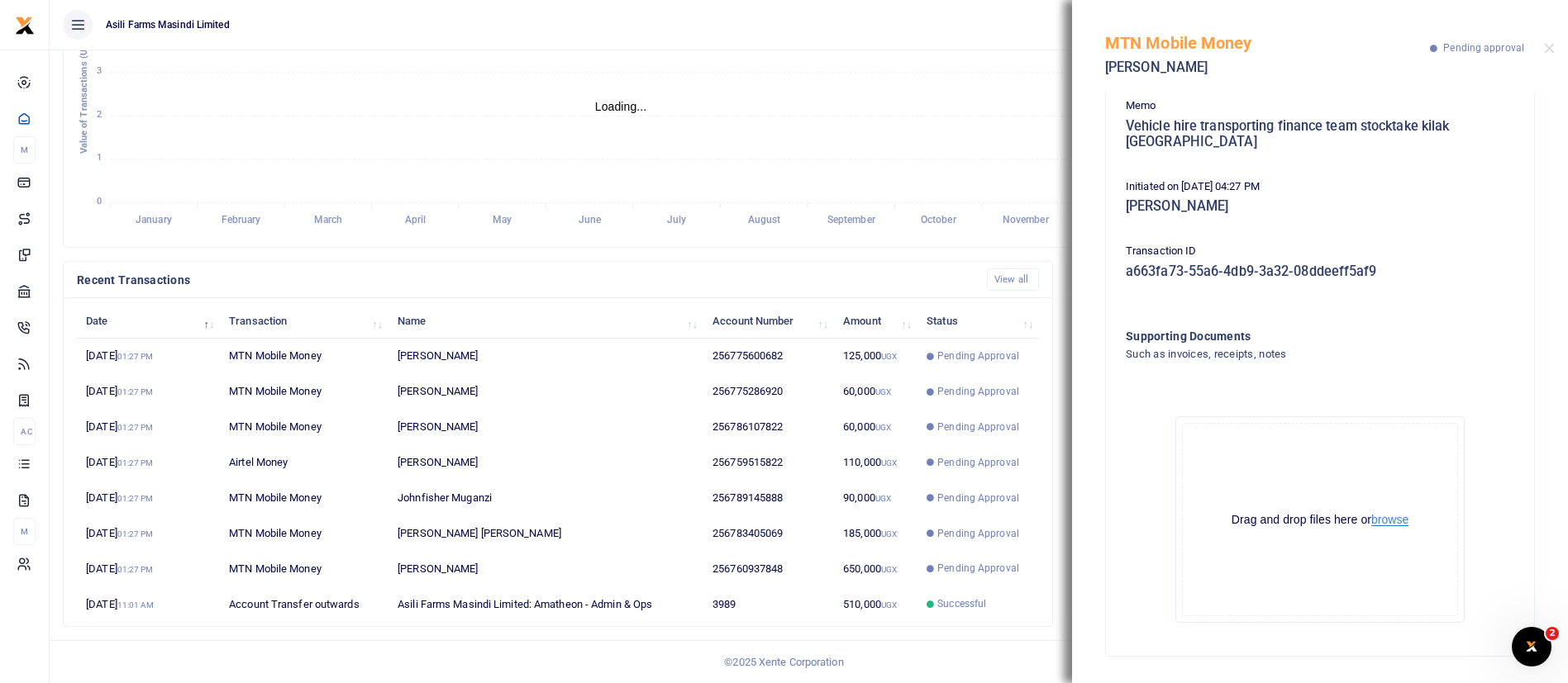
click at [1378, 519] on button "browse" at bounding box center [1390, 519] width 37 height 12
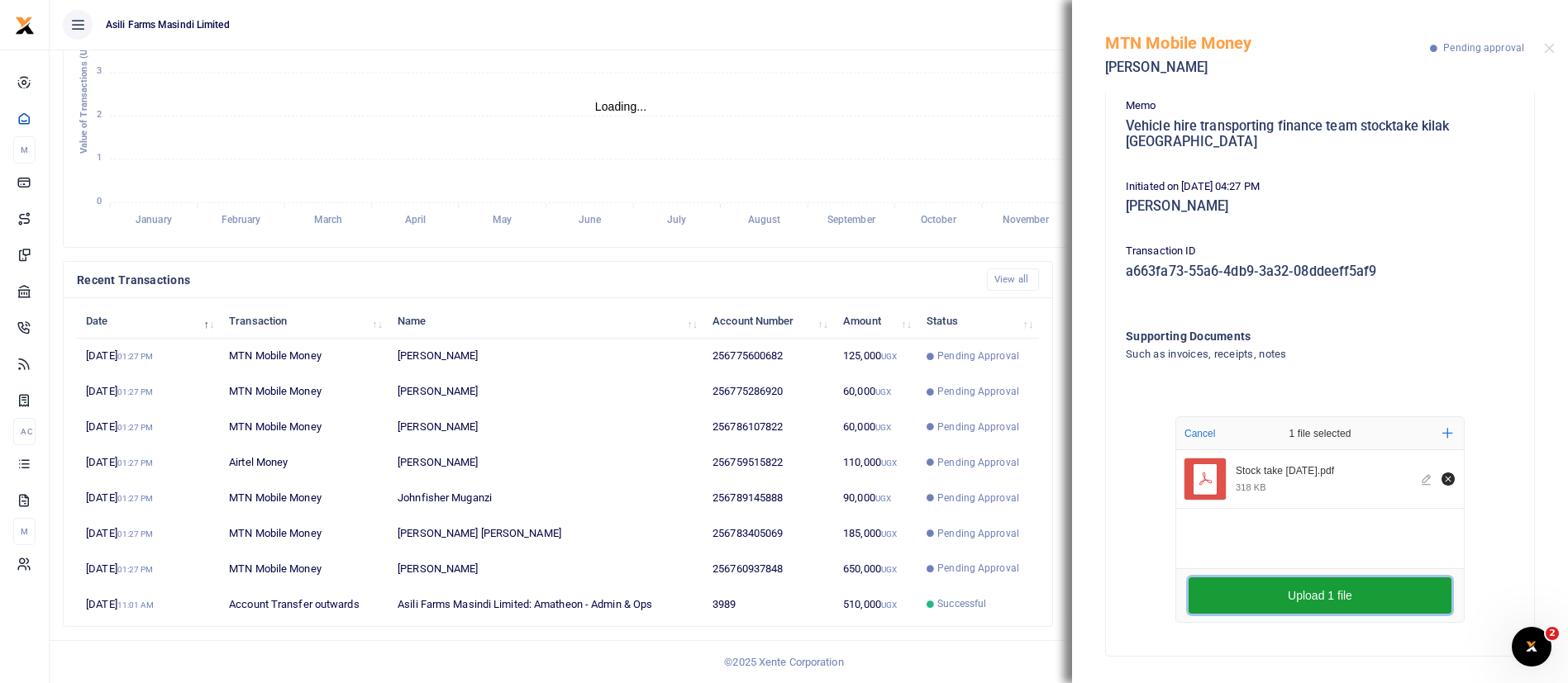
click at [1291, 590] on button "Upload 1 file" at bounding box center [1319, 595] width 263 height 36
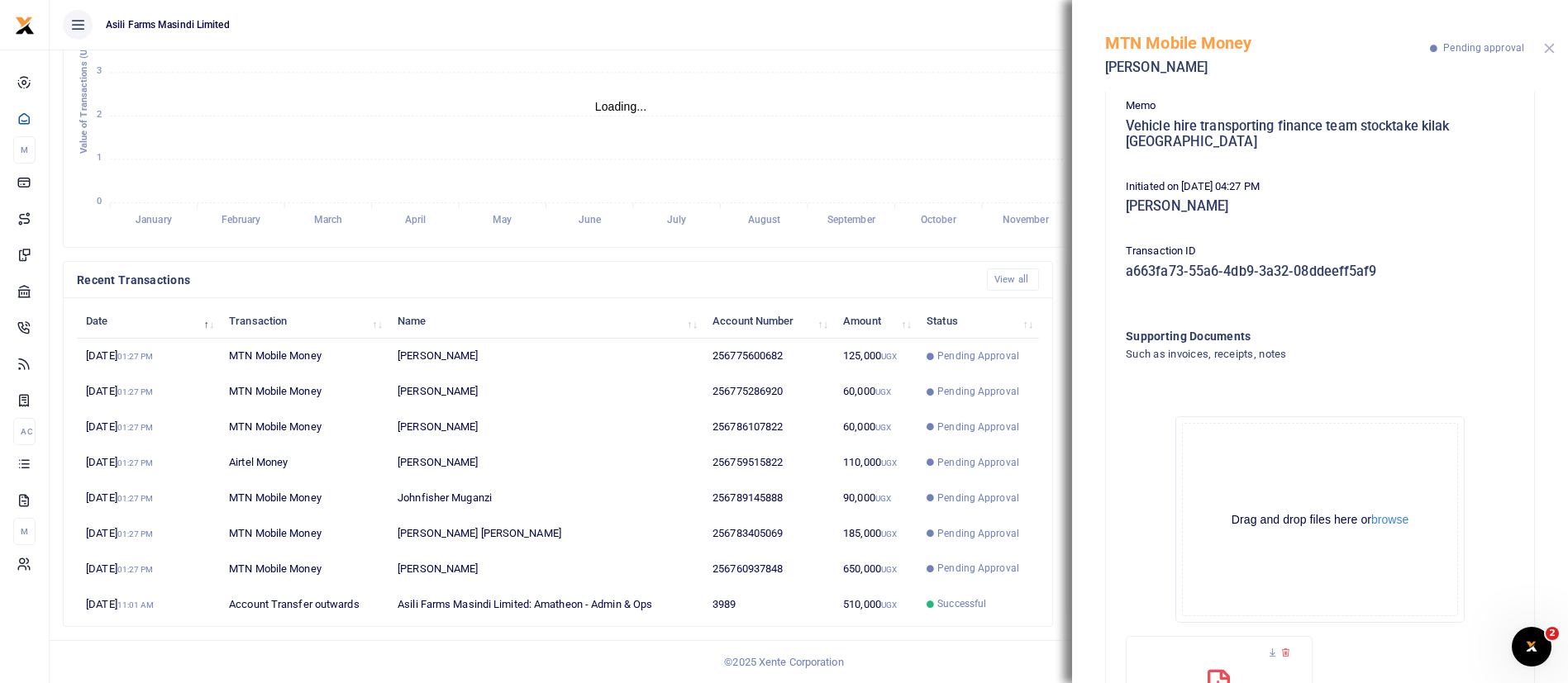
click at [1550, 46] on button "Close" at bounding box center [1548, 48] width 10 height 10
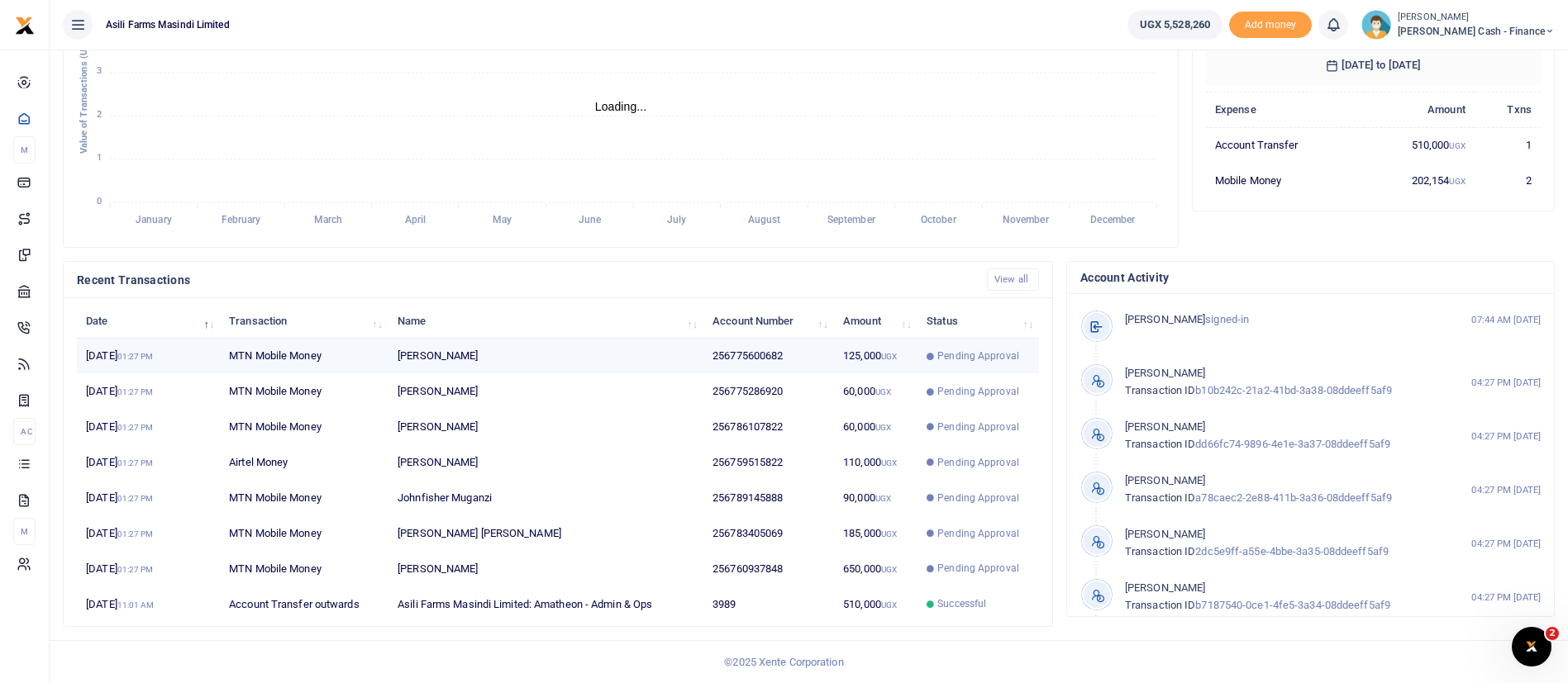
click at [909, 359] on td "125,000 UGX" at bounding box center [875, 357] width 83 height 36
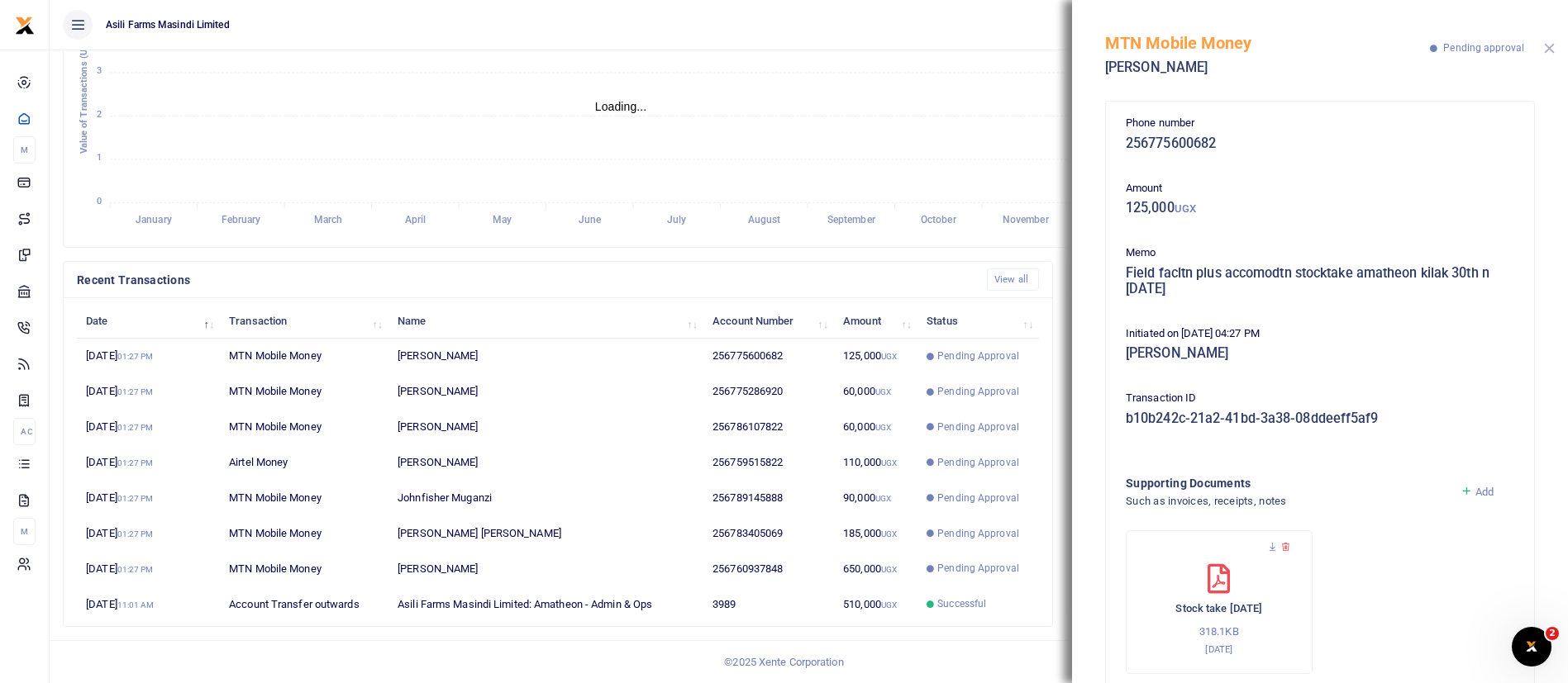
click at [1554, 47] on button "Close" at bounding box center [1548, 48] width 10 height 10
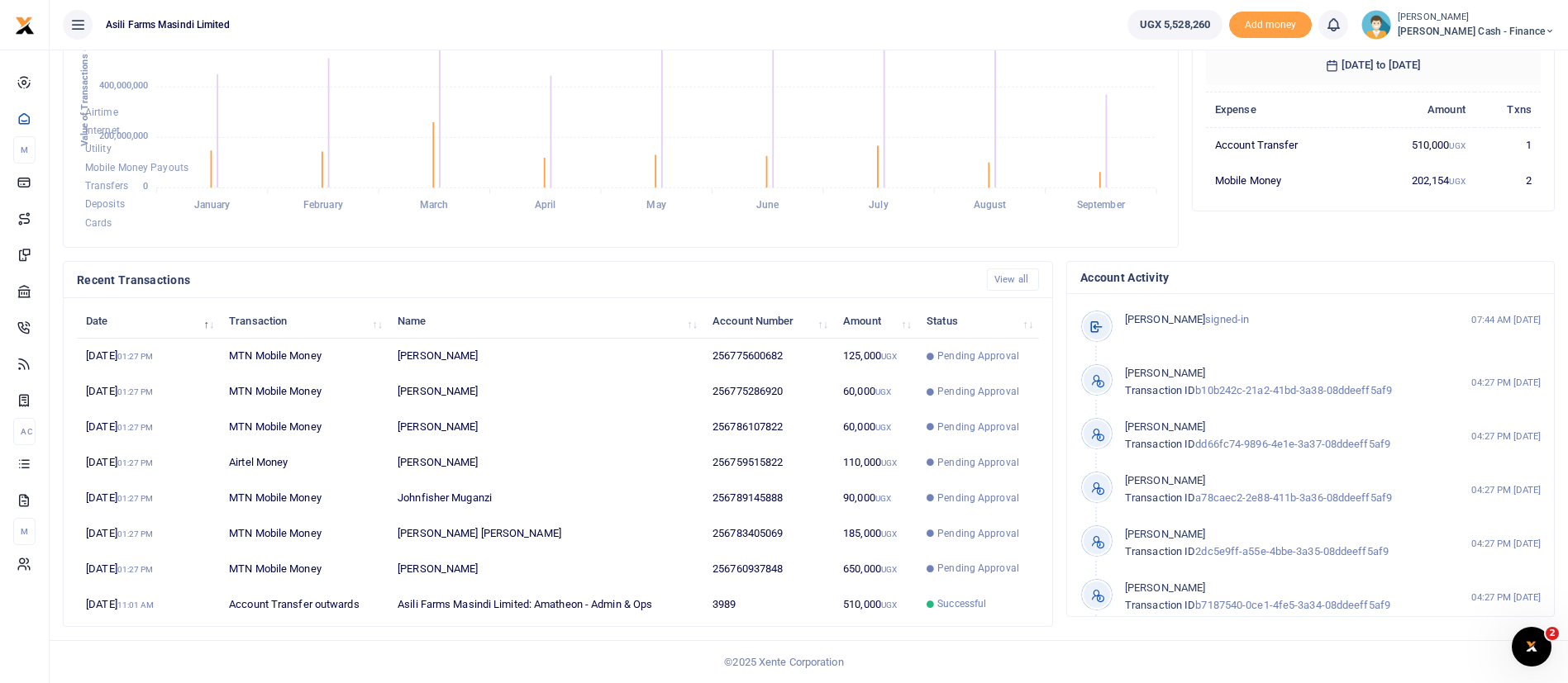
click at [1531, 18] on small "[PERSON_NAME]" at bounding box center [1475, 17] width 157 height 14
click at [1502, 52] on link "Switch accounts" at bounding box center [1436, 60] width 131 height 23
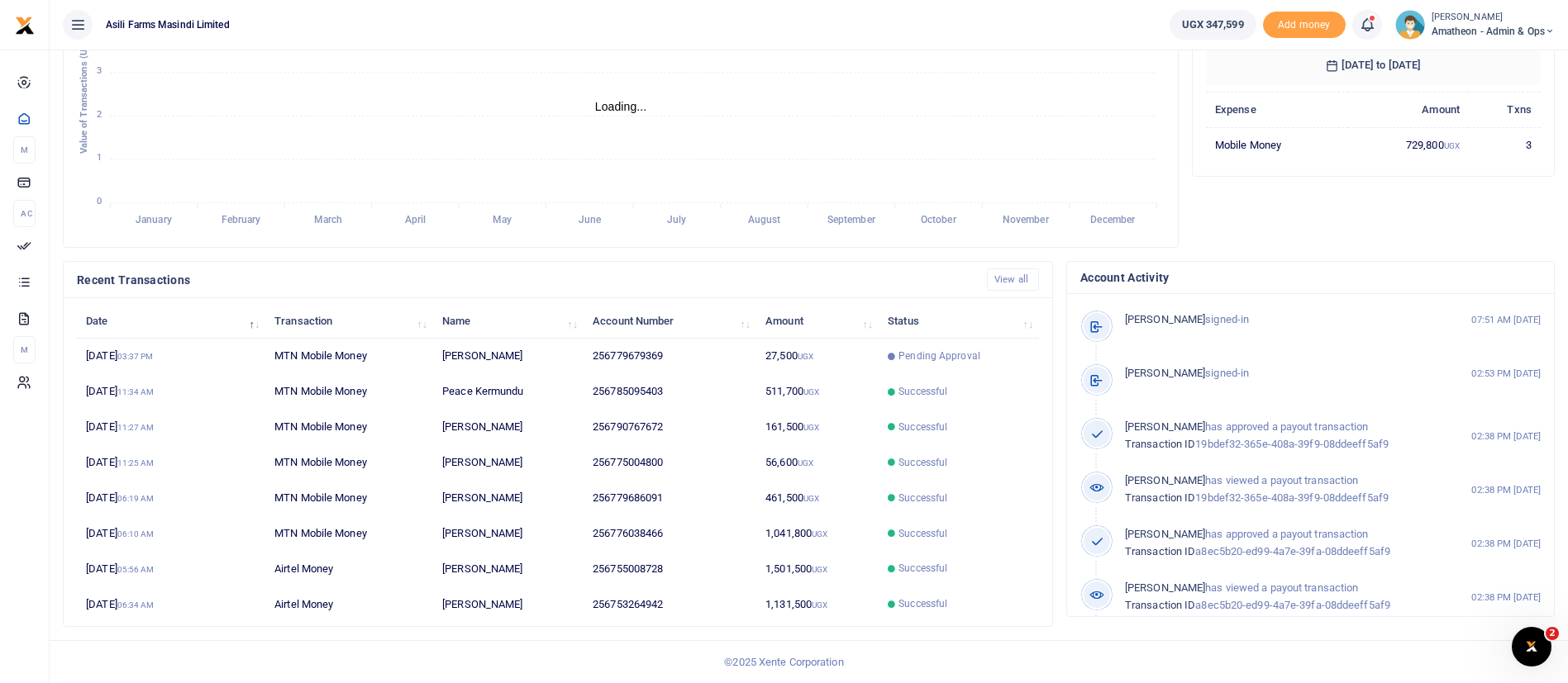
scroll to position [20, 20]
click at [903, 351] on span "Pending Approval" at bounding box center [939, 356] width 82 height 15
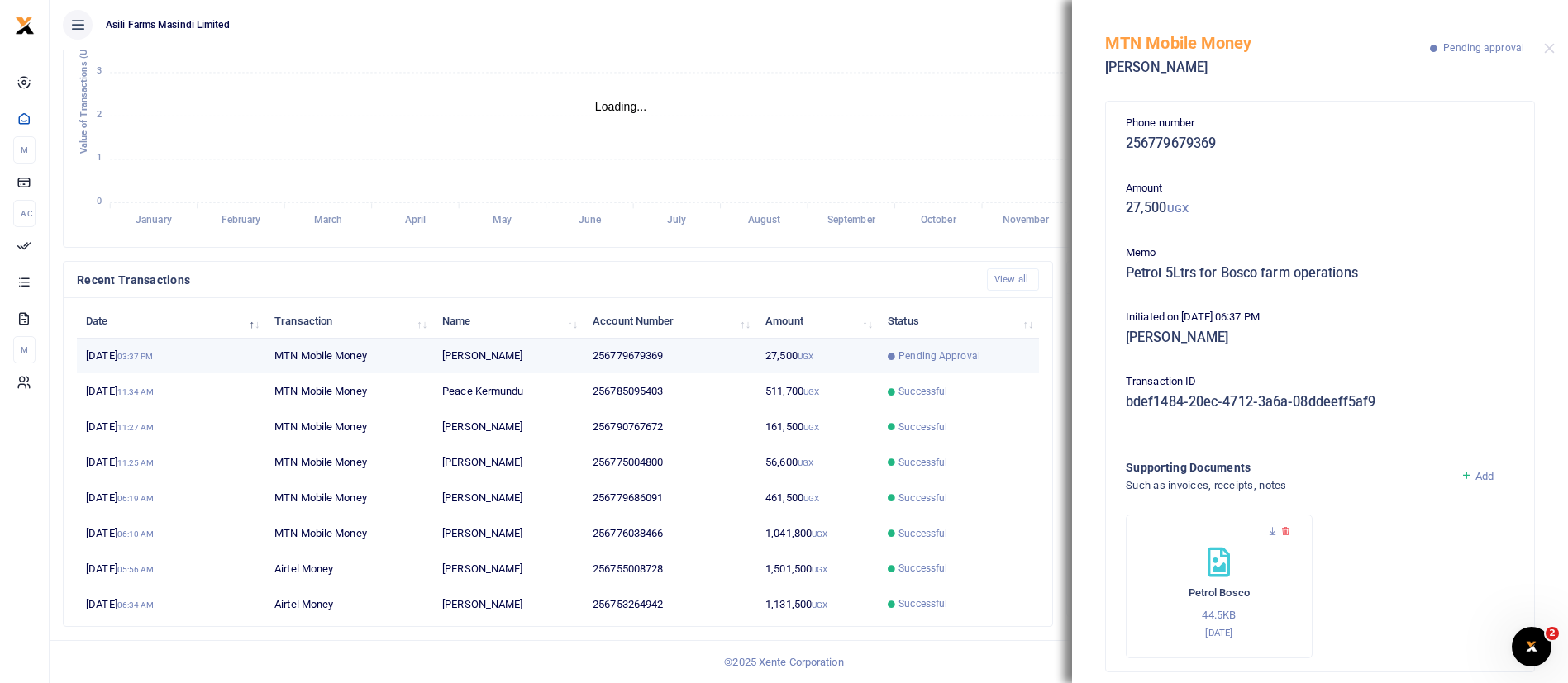
click at [903, 351] on span "Pending Approval" at bounding box center [939, 356] width 82 height 15
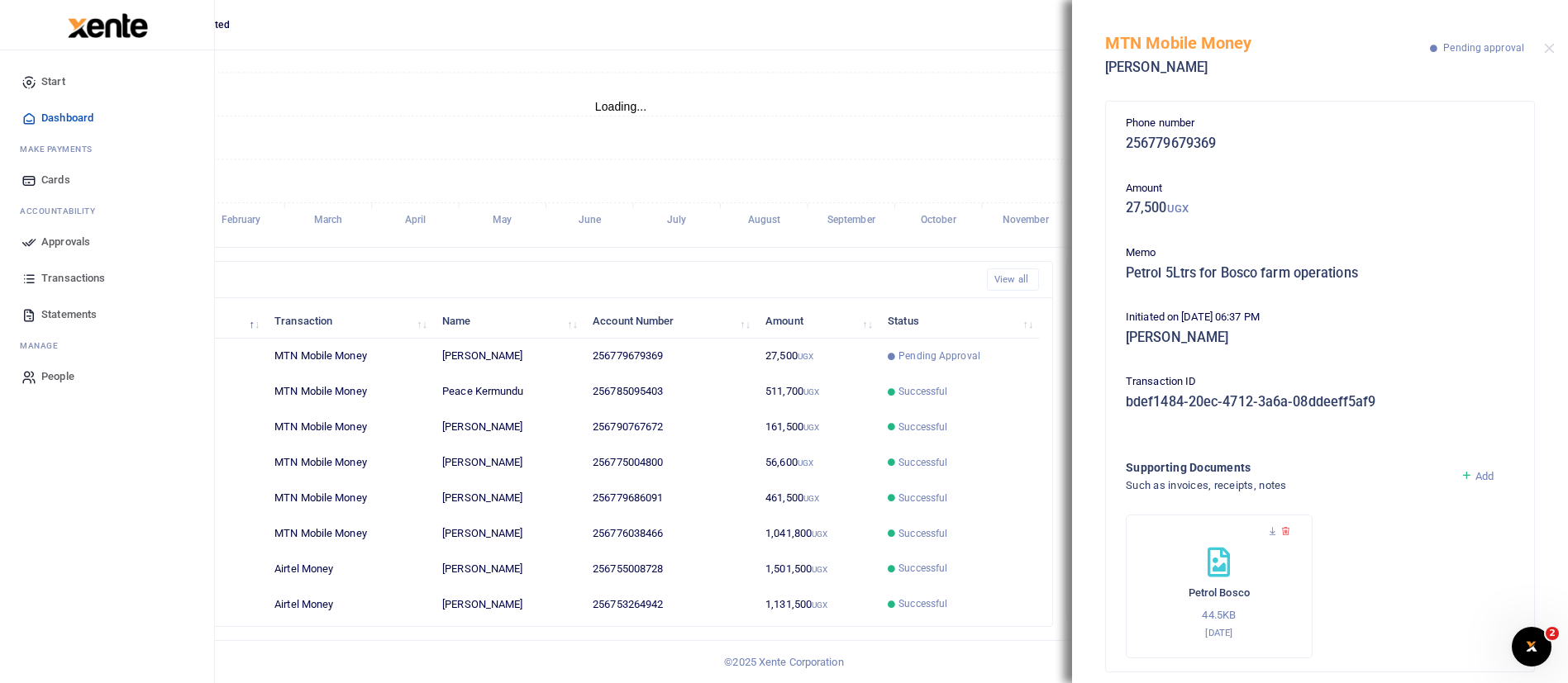
click at [60, 242] on span "Approvals" at bounding box center [65, 242] width 49 height 17
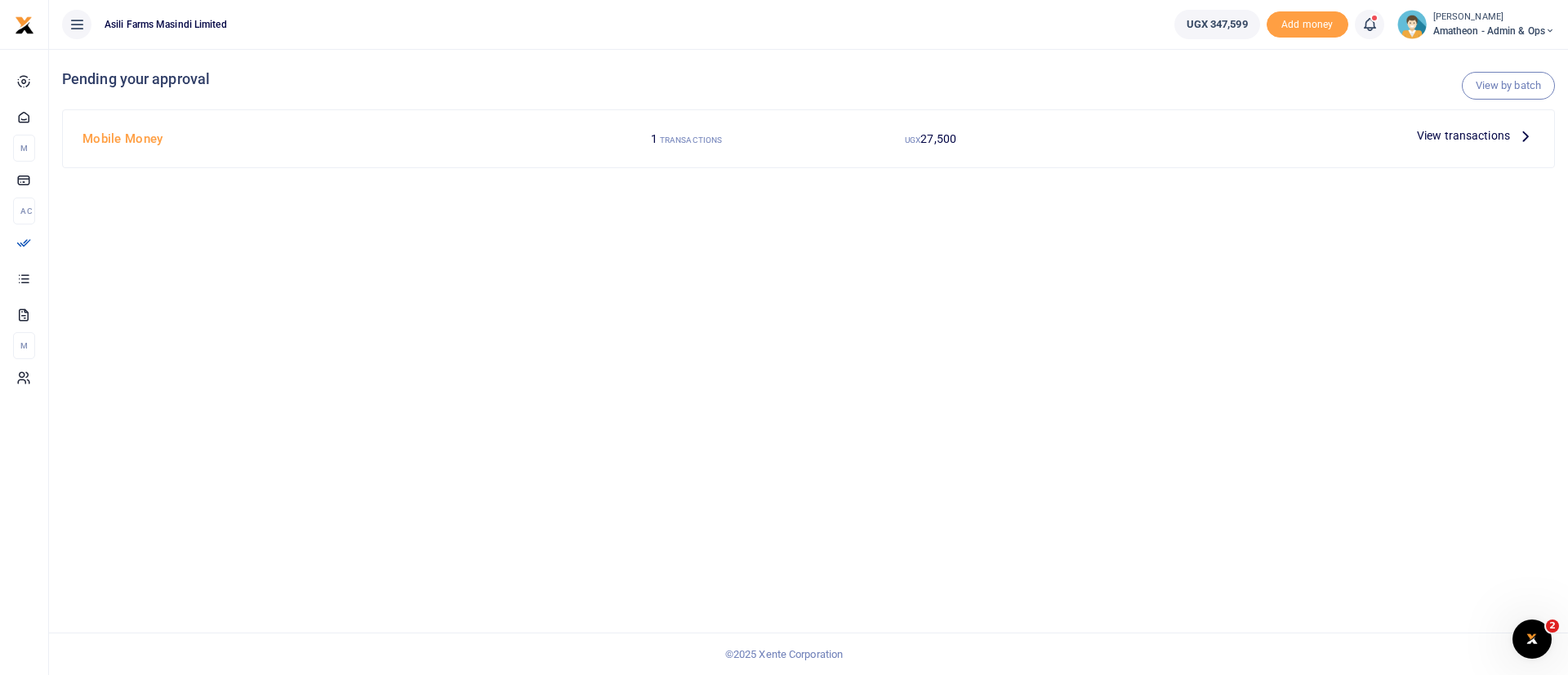
click at [1461, 136] on span "View transactions" at bounding box center [1463, 135] width 93 height 18
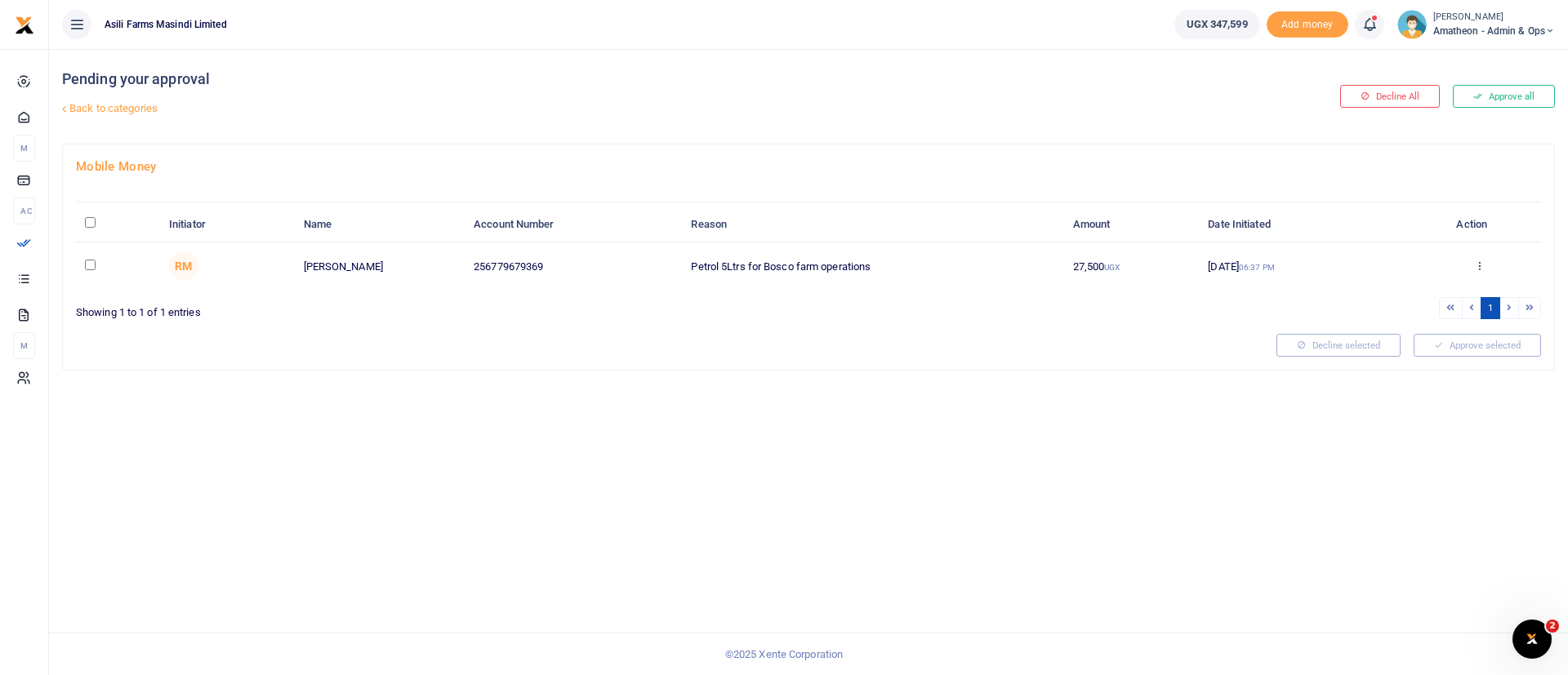
click at [93, 221] on input "\a \a : activate to sort column descending" at bounding box center [90, 222] width 10 height 10
checkbox input "true"
click at [1468, 351] on button "Approve selected (1)" at bounding box center [1471, 345] width 139 height 23
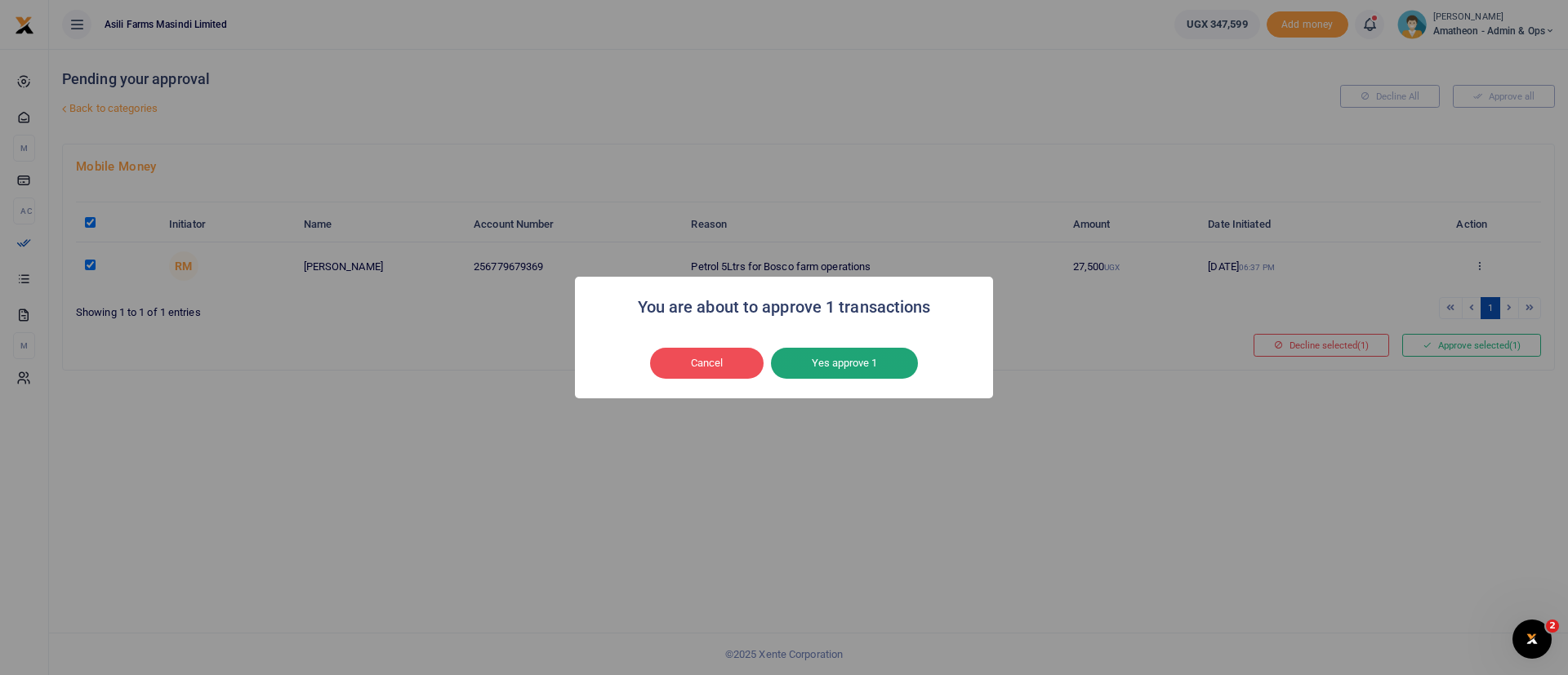
click at [843, 374] on button "Yes approve 1" at bounding box center [844, 364] width 147 height 31
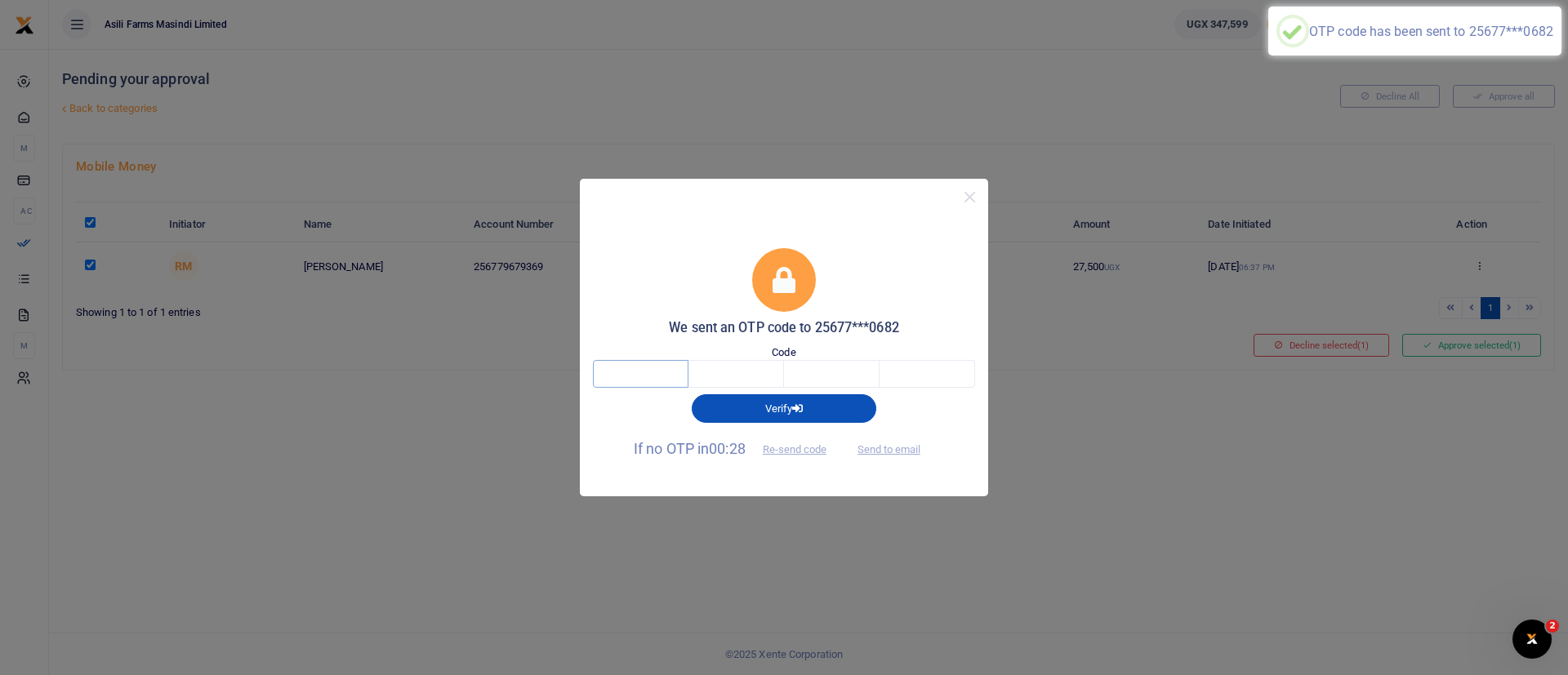
click at [629, 378] on input "text" at bounding box center [640, 374] width 95 height 28
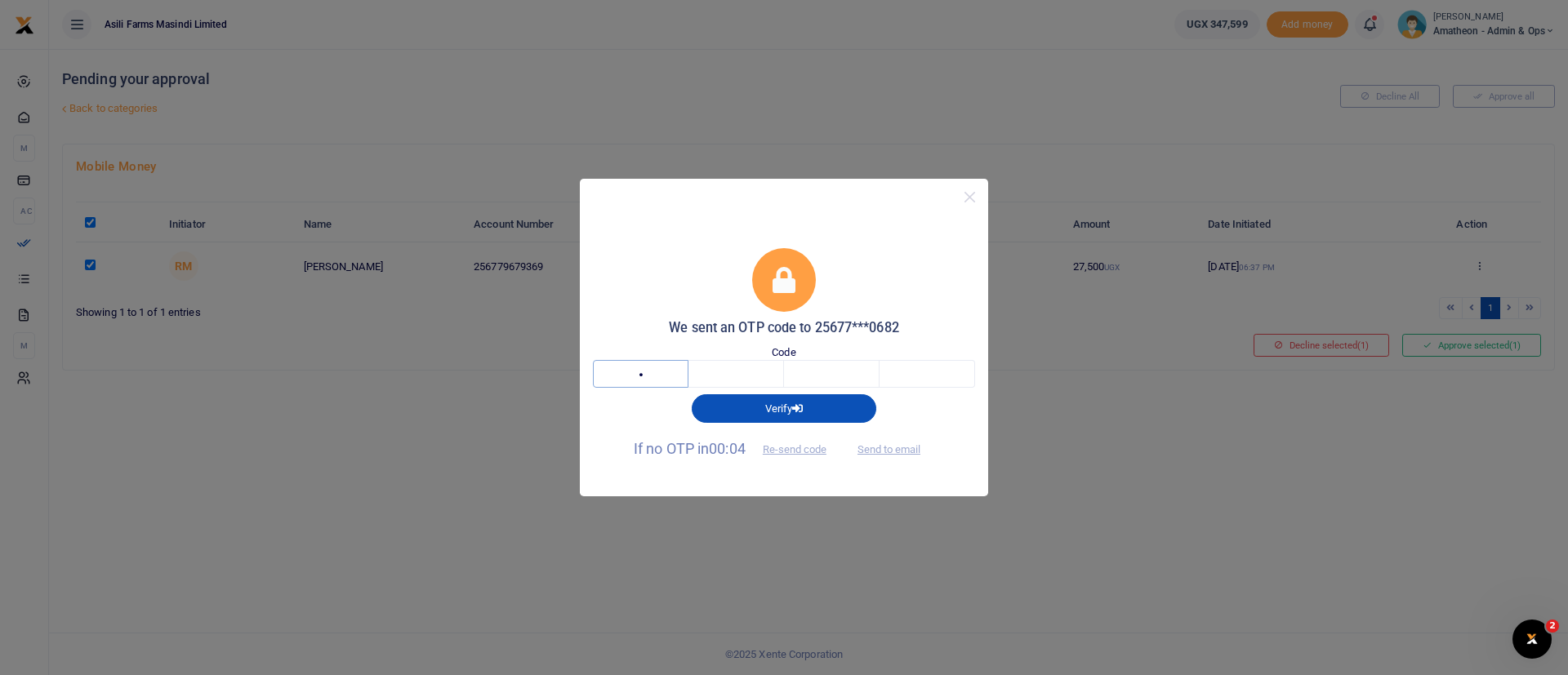
type input "5"
type input "4"
type input "5"
type input "8"
